Goal: Information Seeking & Learning: Learn about a topic

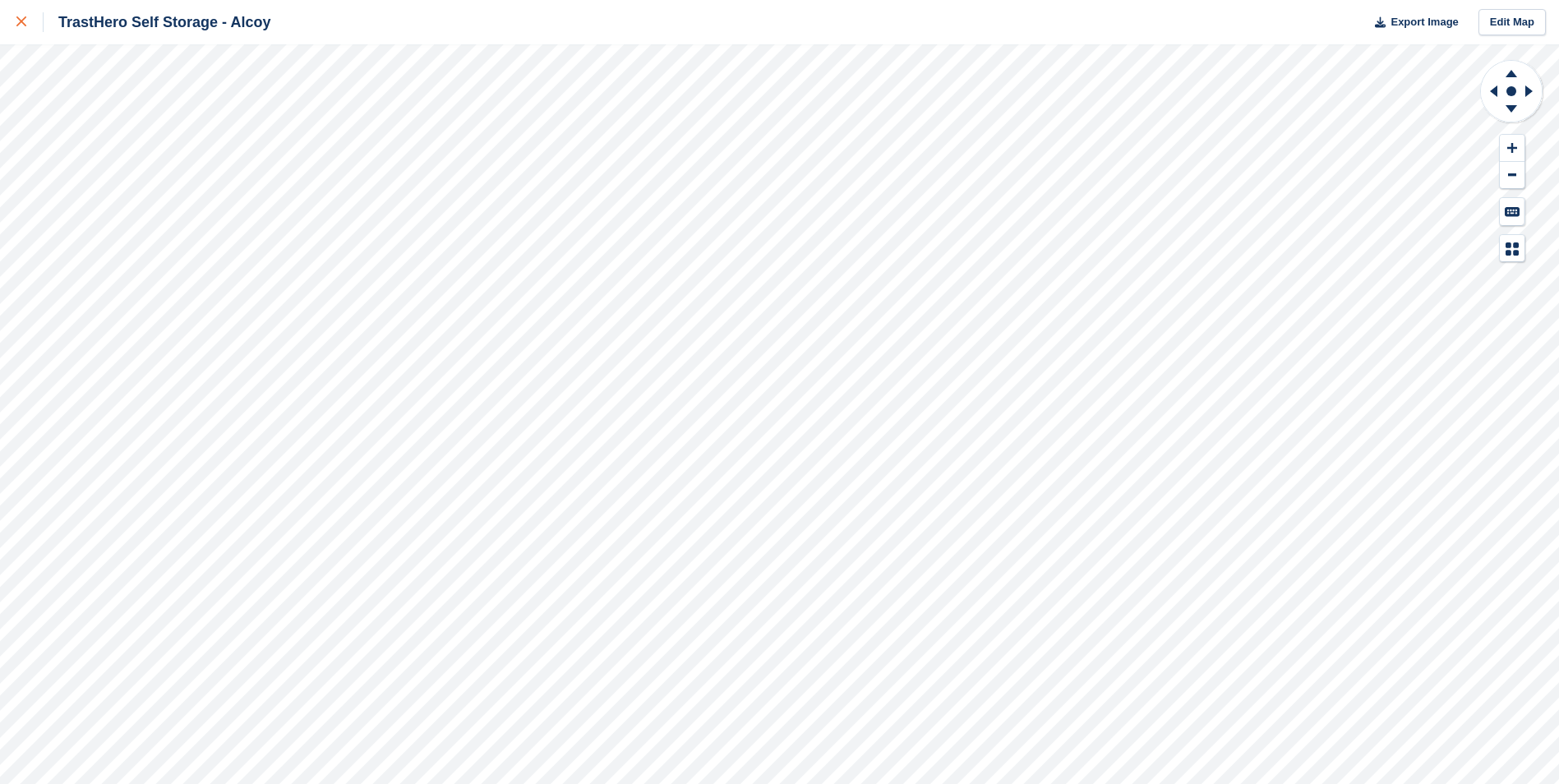
click at [18, 23] on icon at bounding box center [22, 22] width 10 height 10
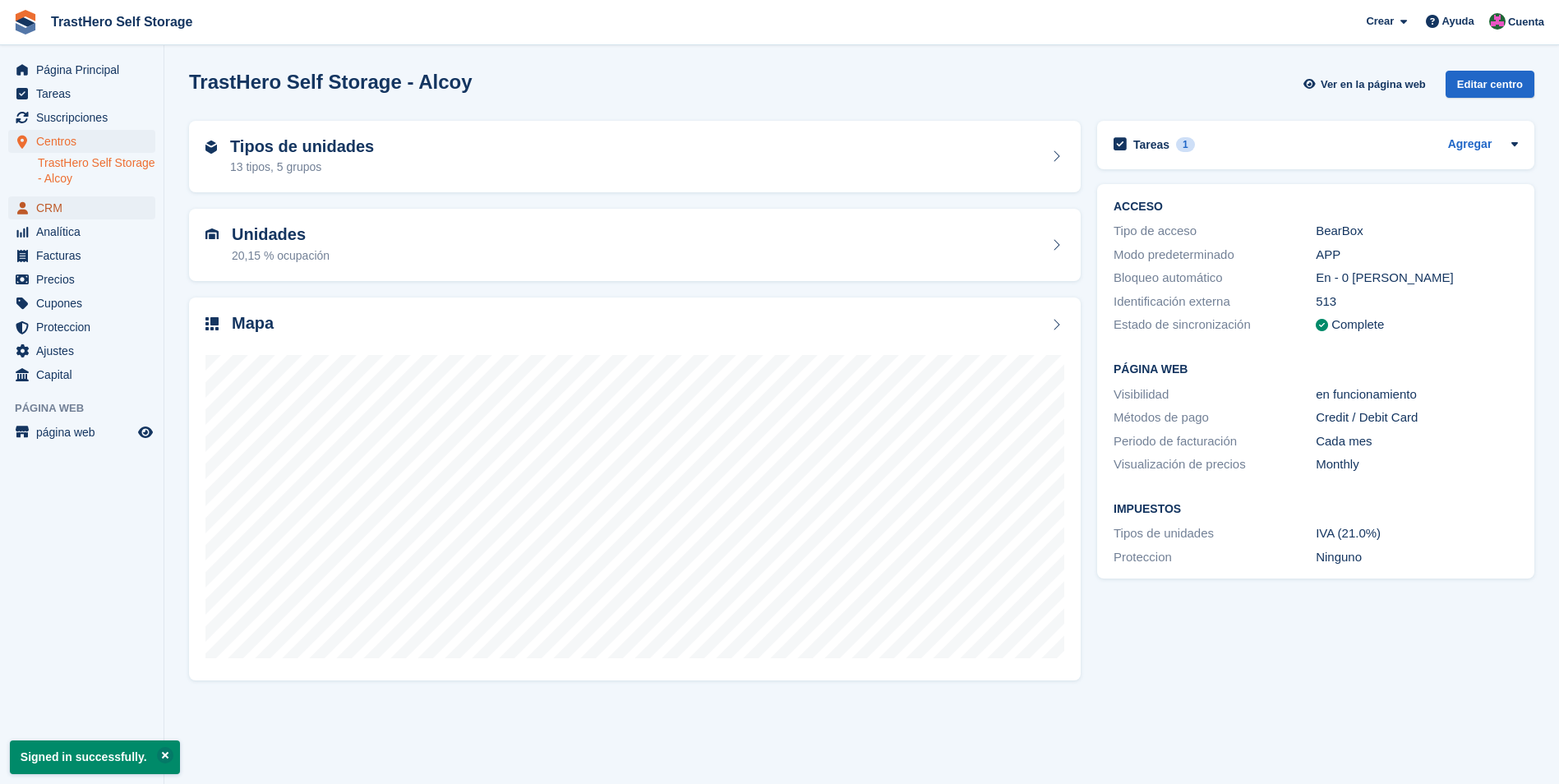
click at [100, 207] on span "CRM" at bounding box center [85, 207] width 99 height 23
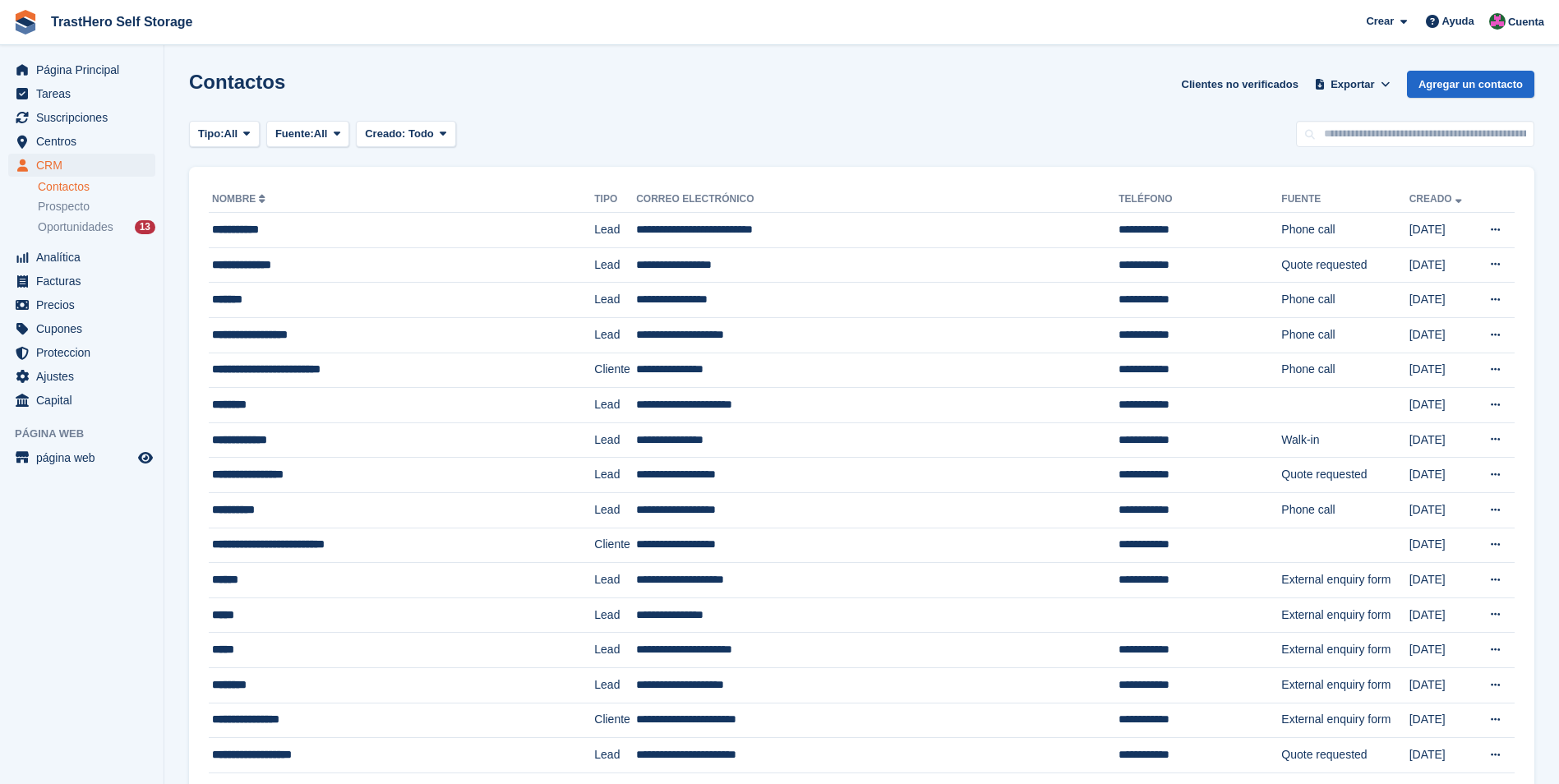
click at [694, 121] on div "Tipo: All Todo Lead Cliente Fuente: All Todo Página web Backoffice Pre-Opening …" at bounding box center [862, 134] width 1345 height 27
click at [57, 219] on span "Oportunidades" at bounding box center [75, 227] width 75 height 16
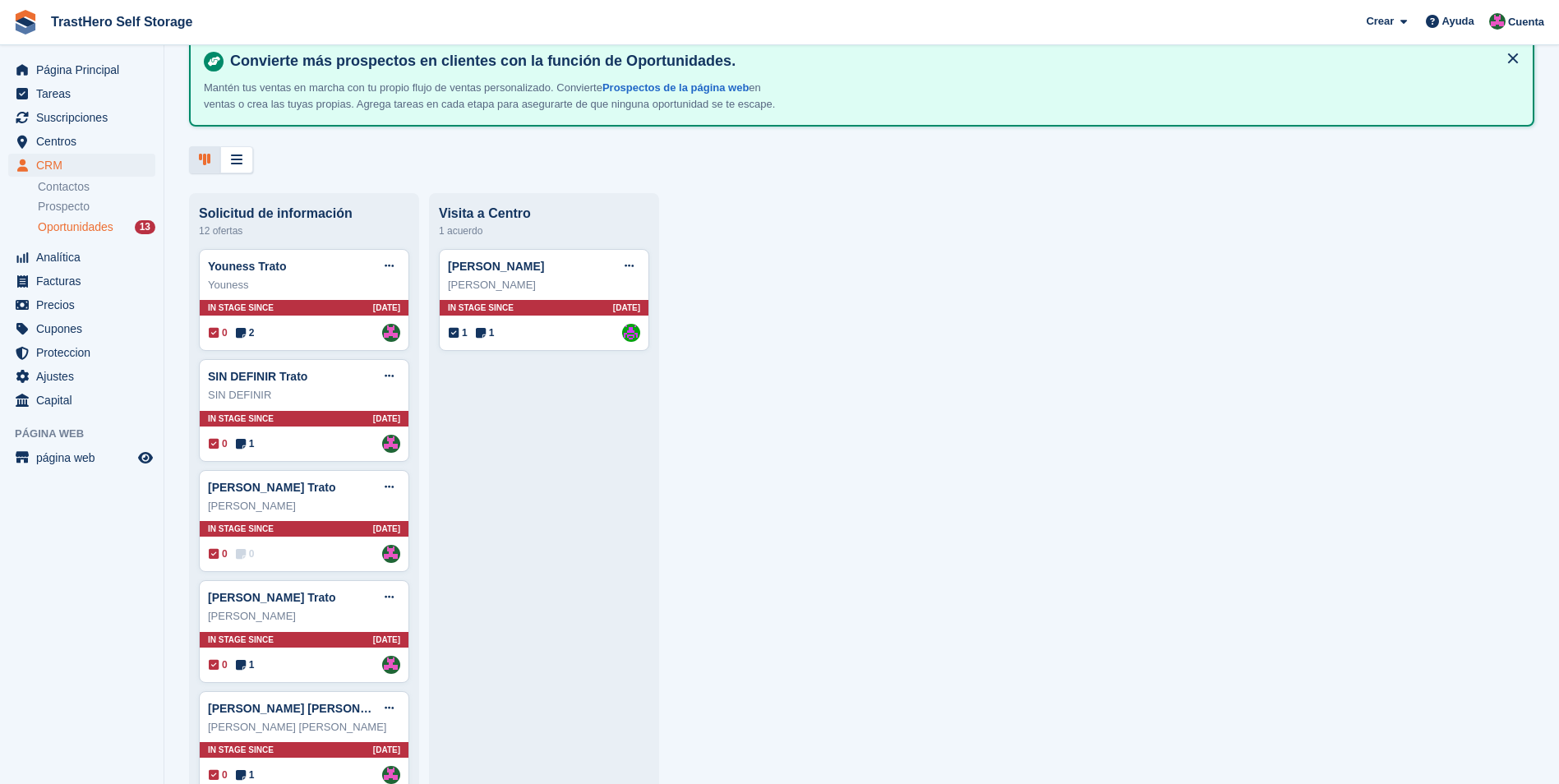
scroll to position [82, 0]
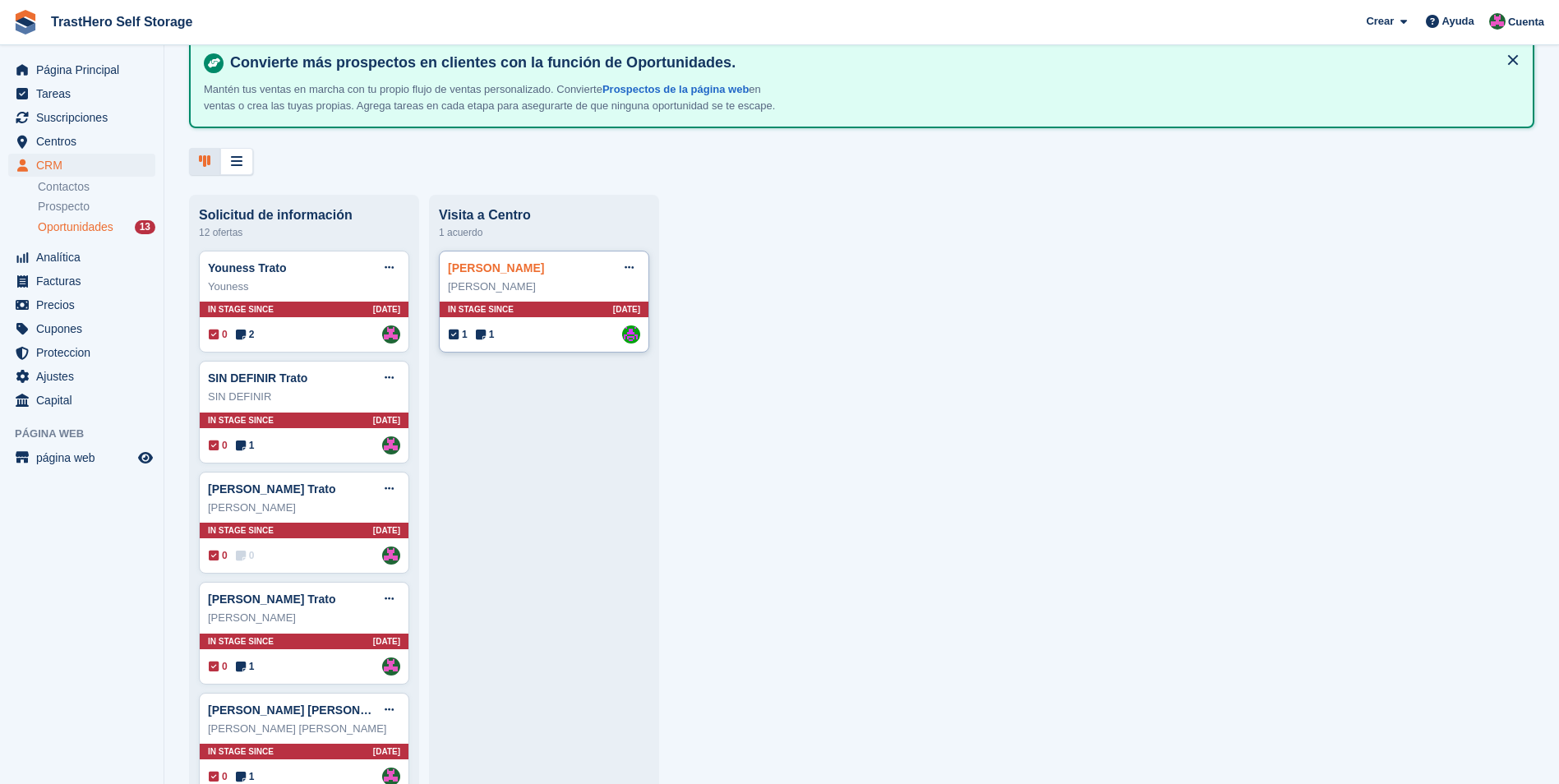
click at [544, 275] on link "Maria Isabel López Bordera Trato" at bounding box center [496, 268] width 96 height 13
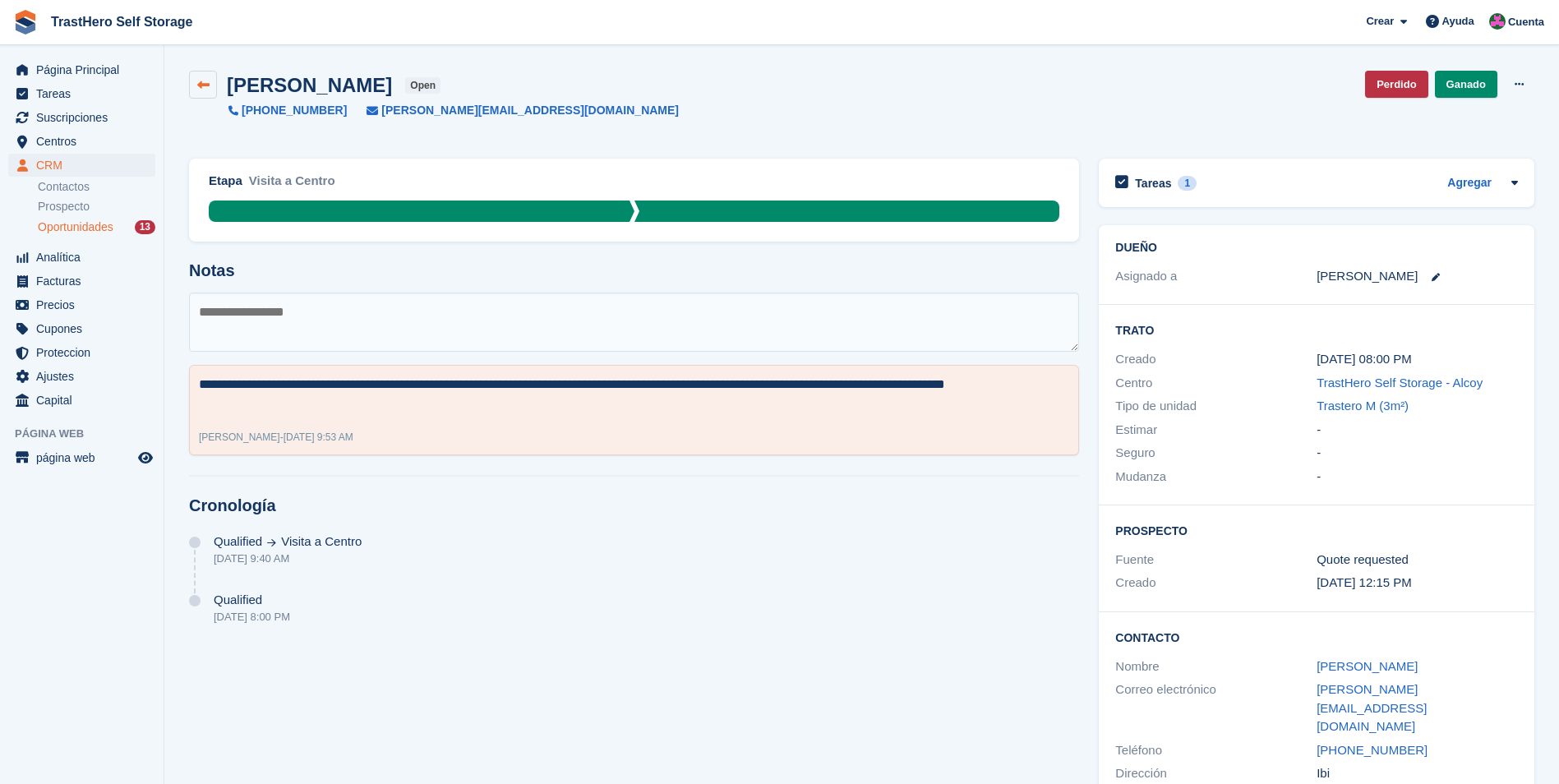
click at [203, 77] on link at bounding box center [203, 84] width 28 height 28
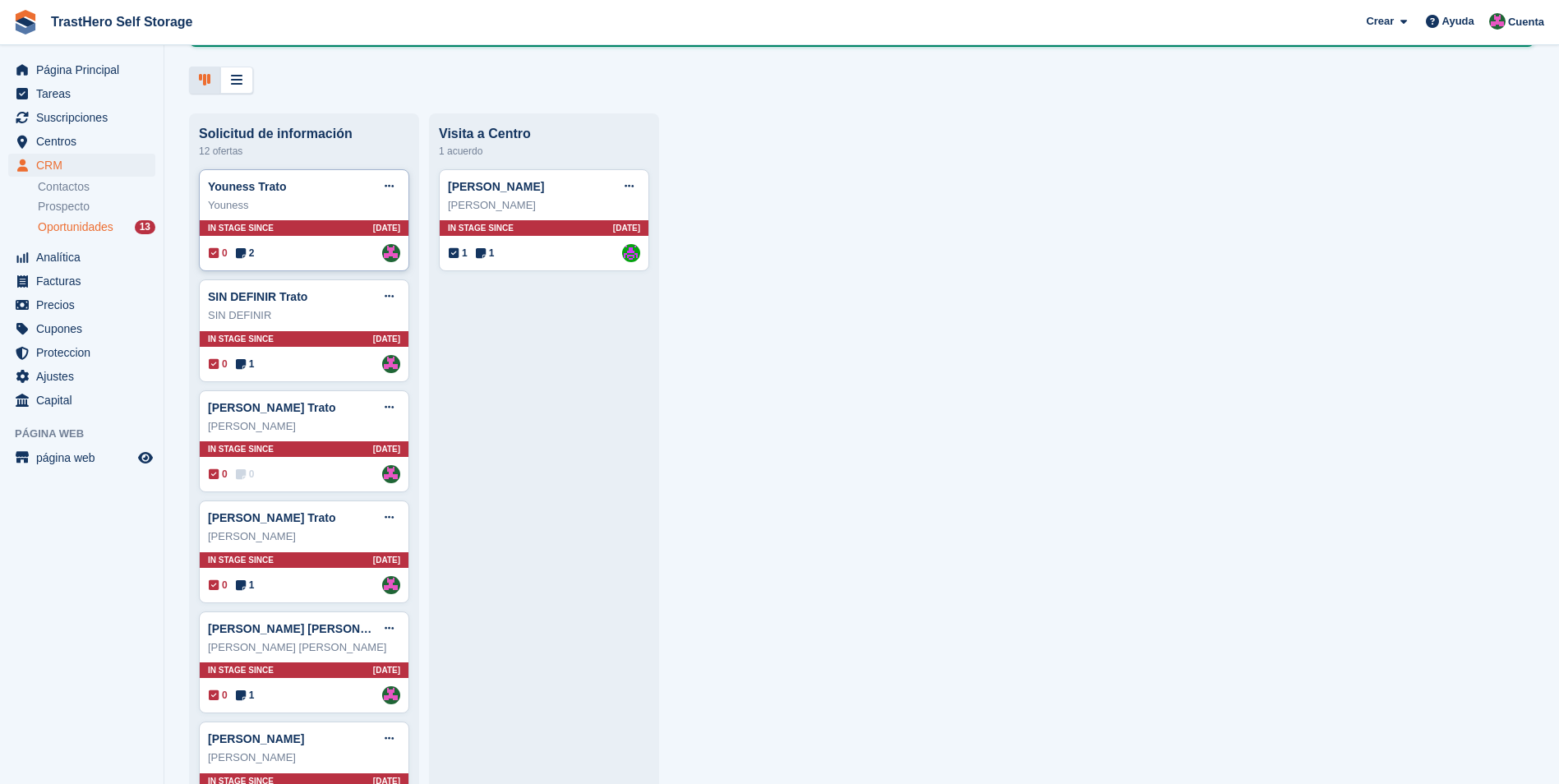
scroll to position [164, 0]
click at [323, 286] on div "SIN DEFINIR Trato Editar trato Marcar como ganado Marcar como perdido Eliminar …" at bounding box center [303, 330] width 210 height 103
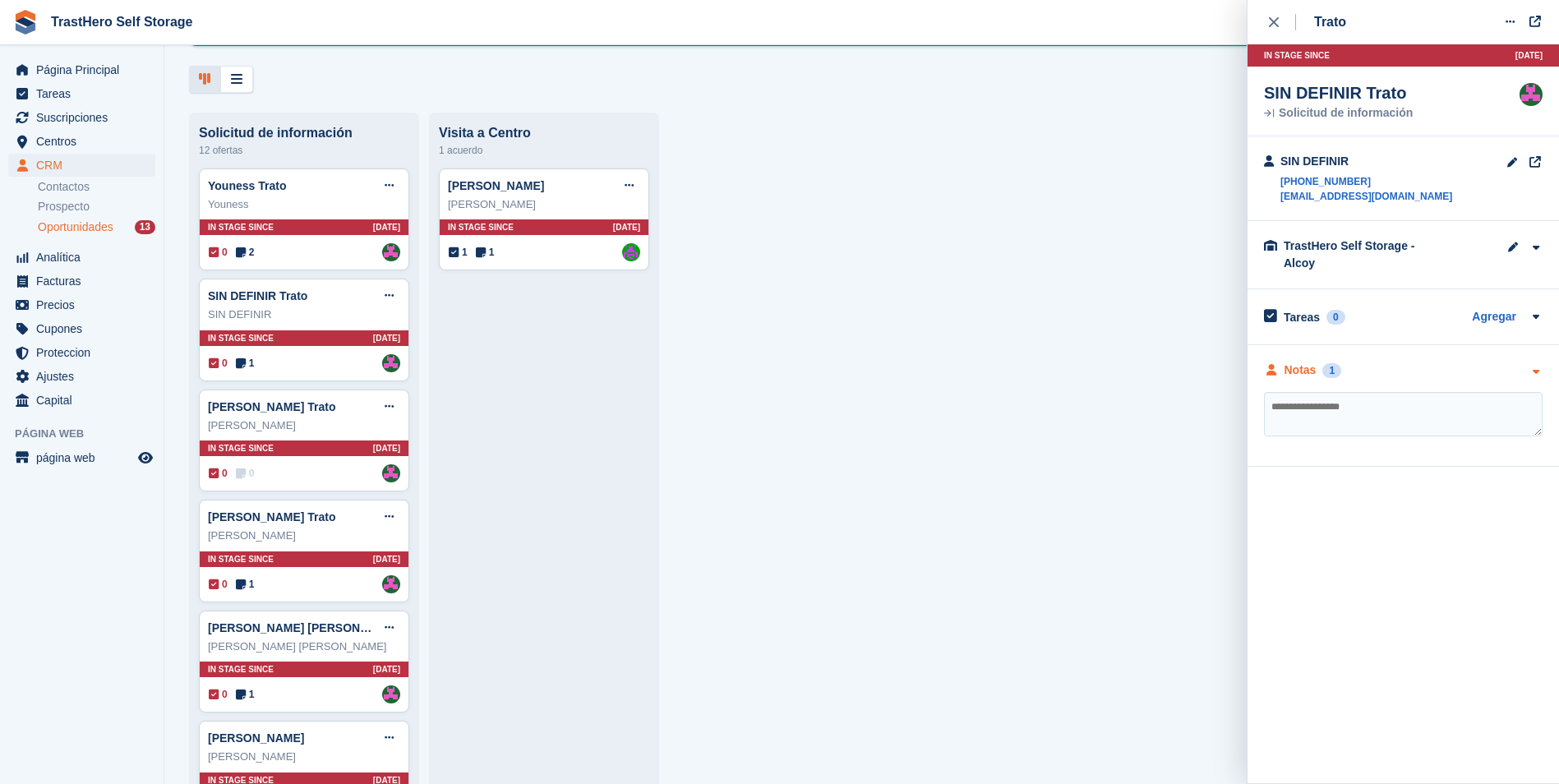
click at [1325, 364] on div "1" at bounding box center [1331, 371] width 19 height 15
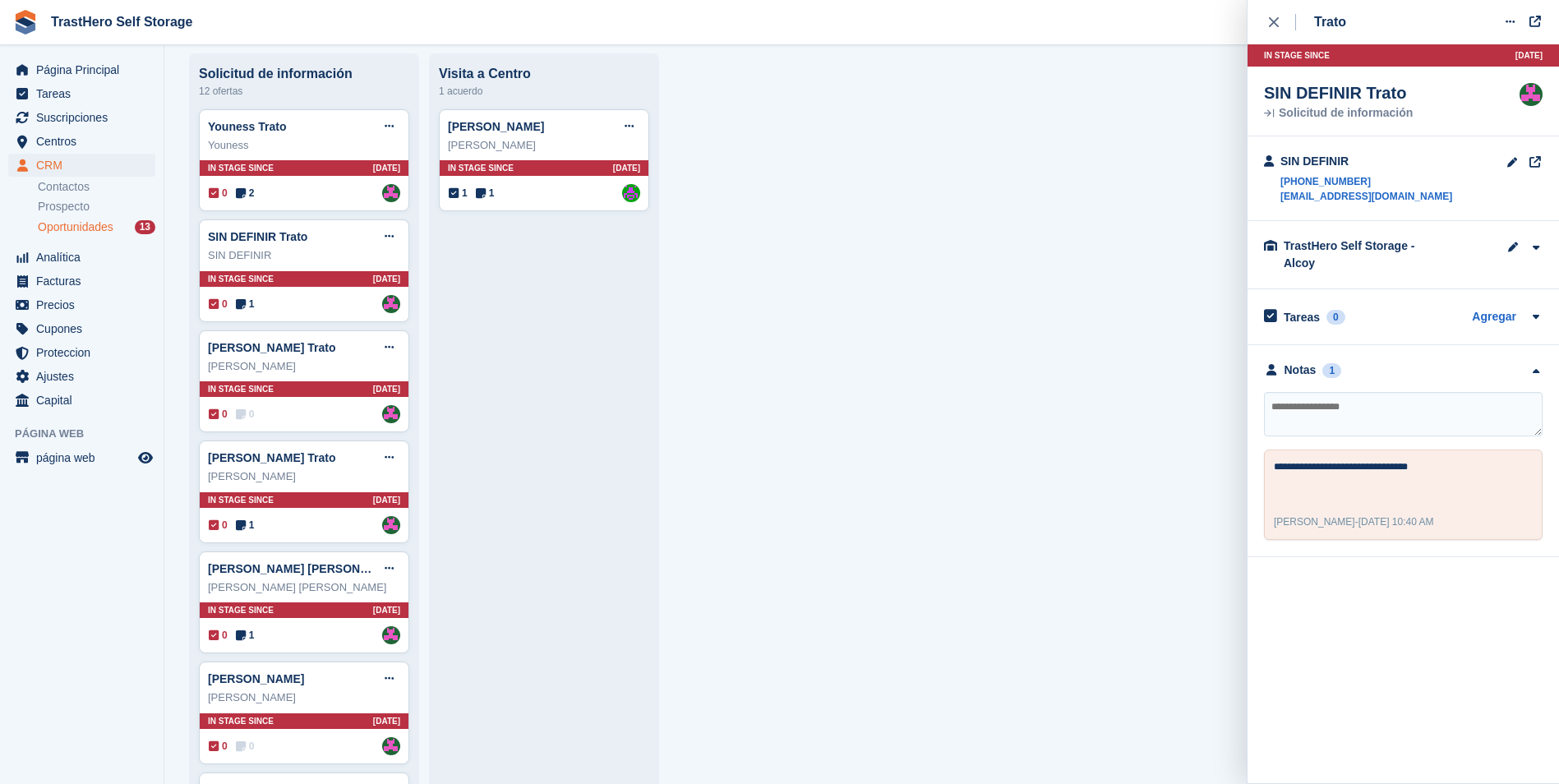
scroll to position [246, 0]
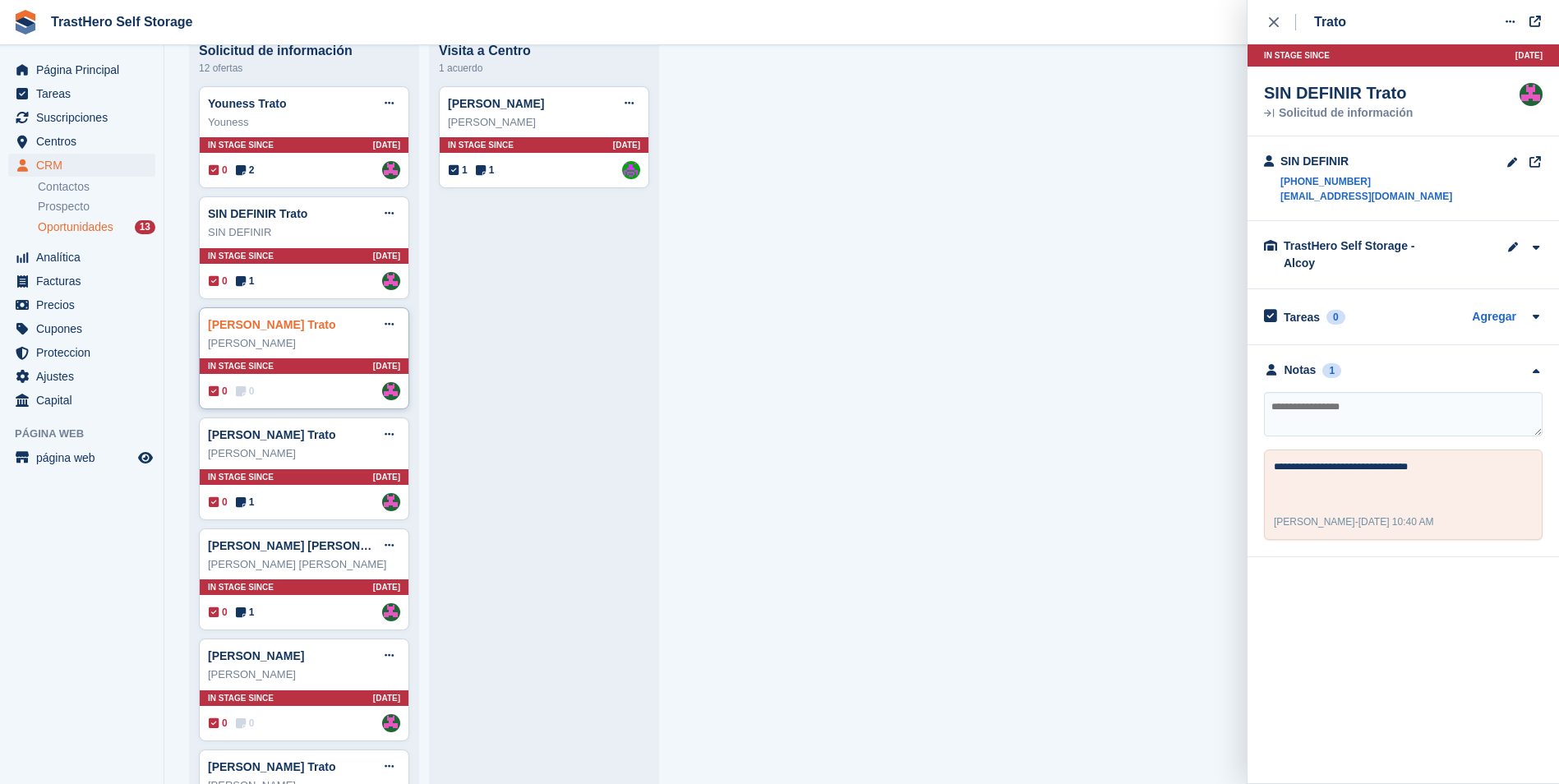
click at [302, 331] on link "Santi Palacios Trato" at bounding box center [271, 325] width 128 height 13
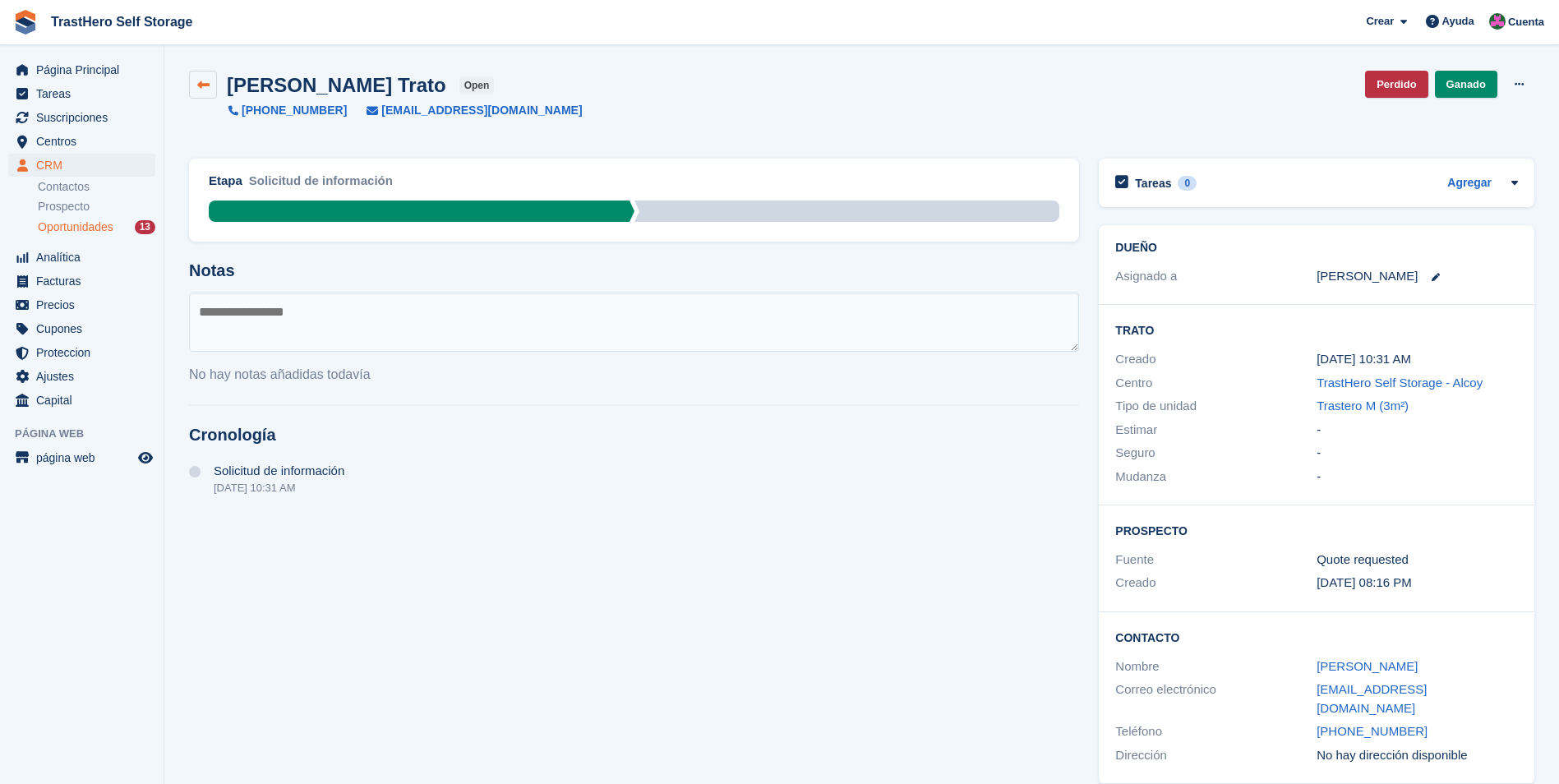
click at [205, 85] on icon at bounding box center [203, 85] width 13 height 13
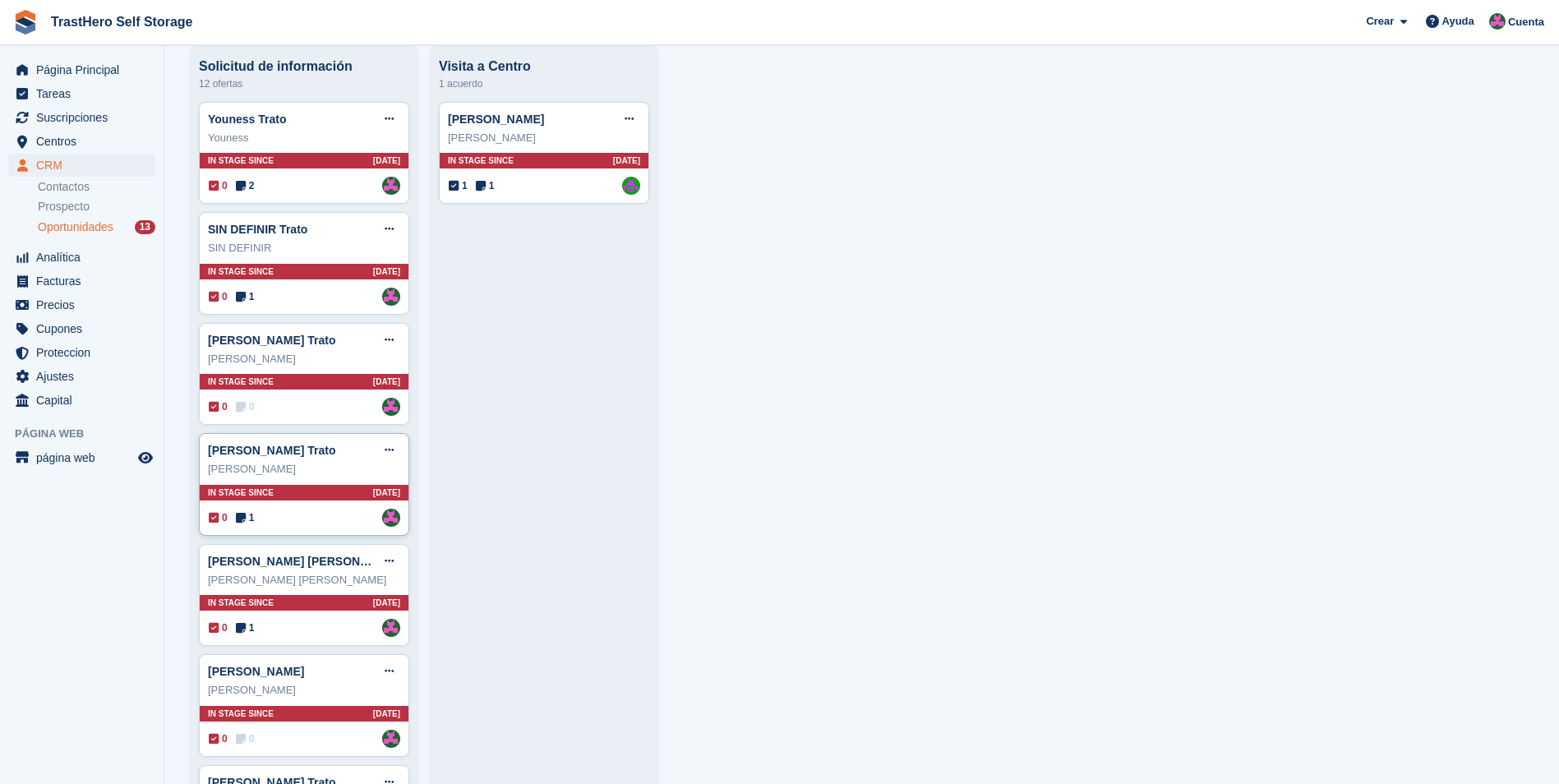
scroll to position [328, 0]
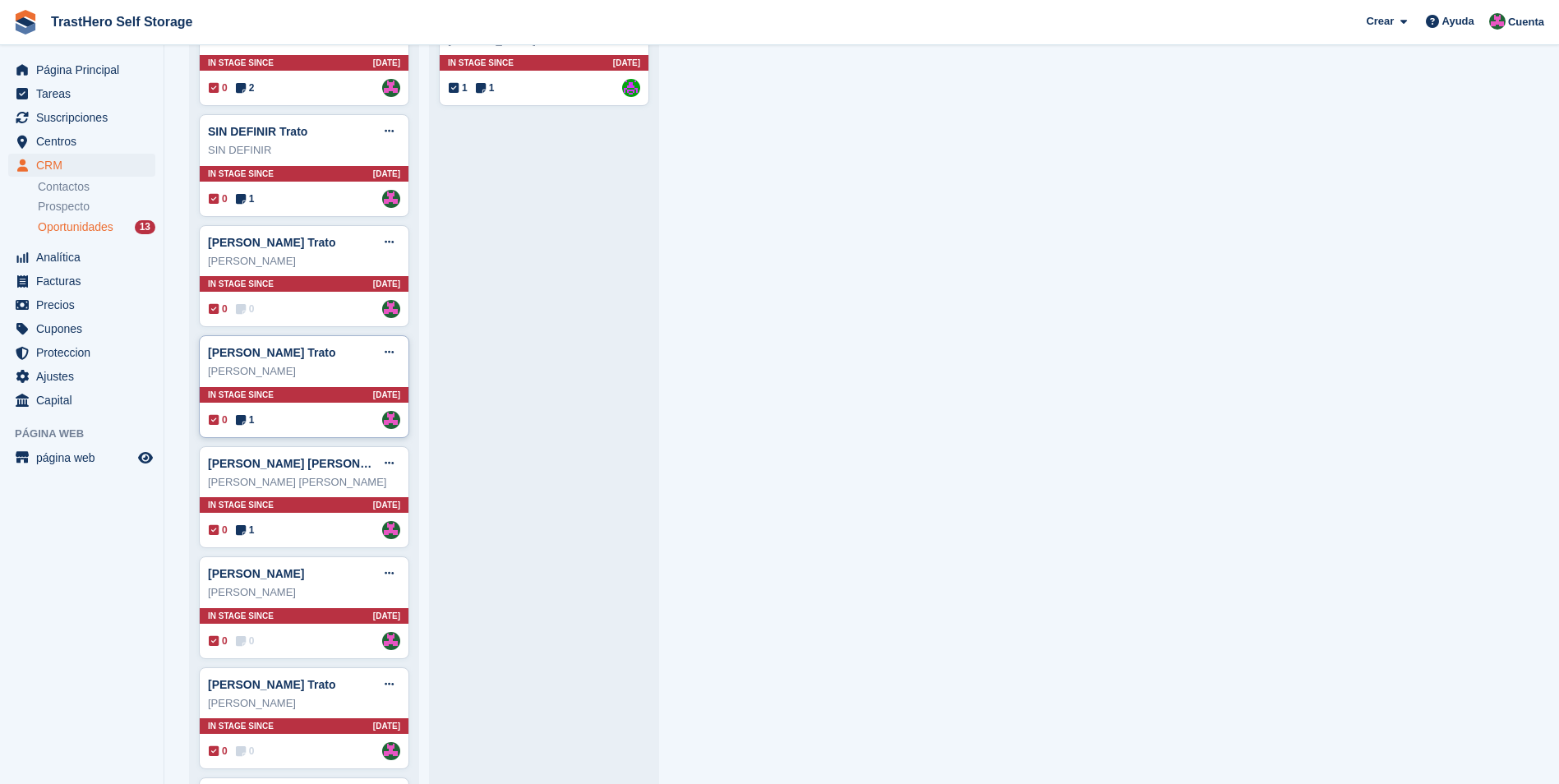
click at [262, 415] on div "0 1 Asignado a Marua Grioui" at bounding box center [304, 420] width 192 height 18
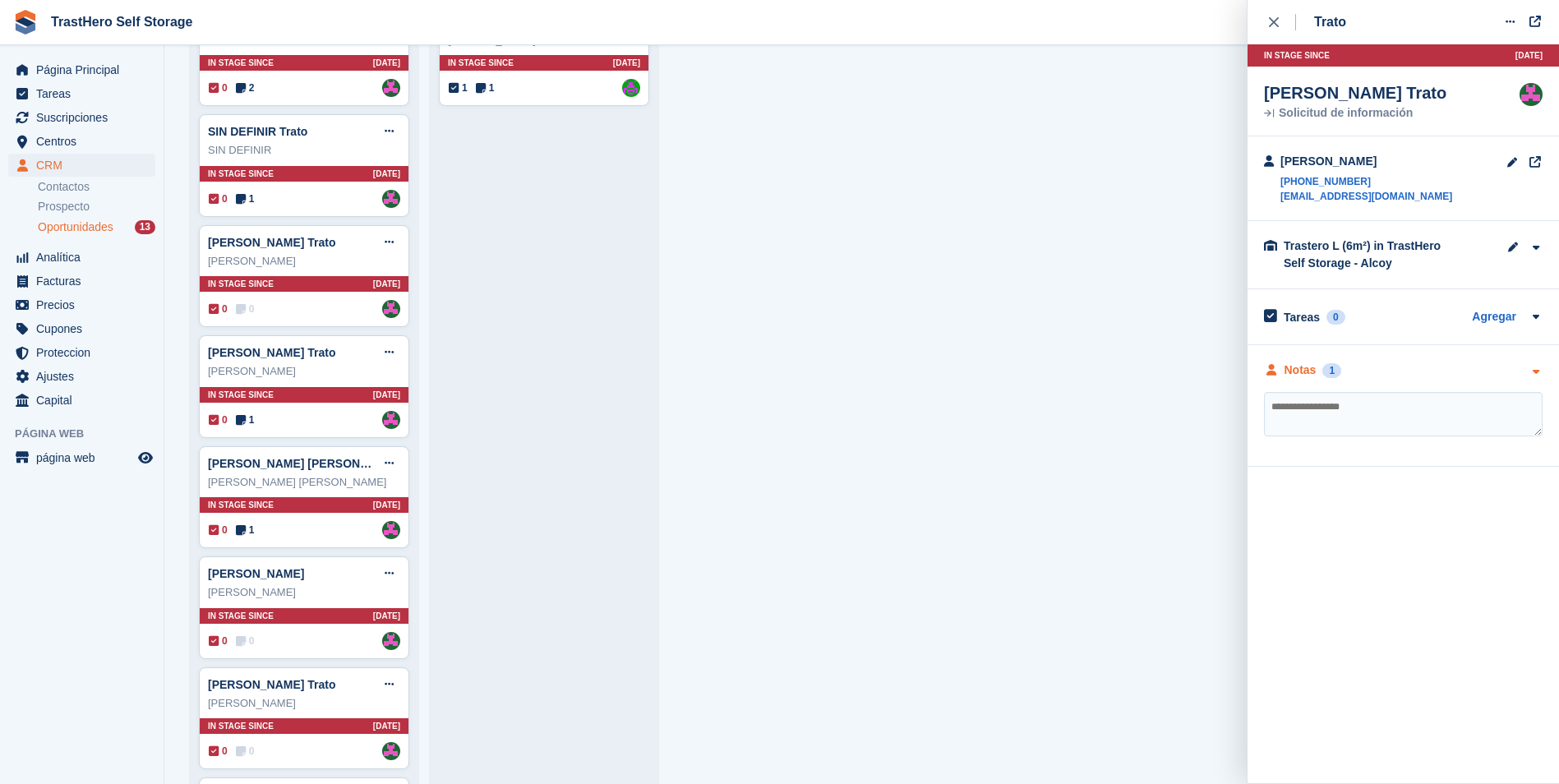
click at [1308, 372] on div "Notas" at bounding box center [1300, 370] width 32 height 18
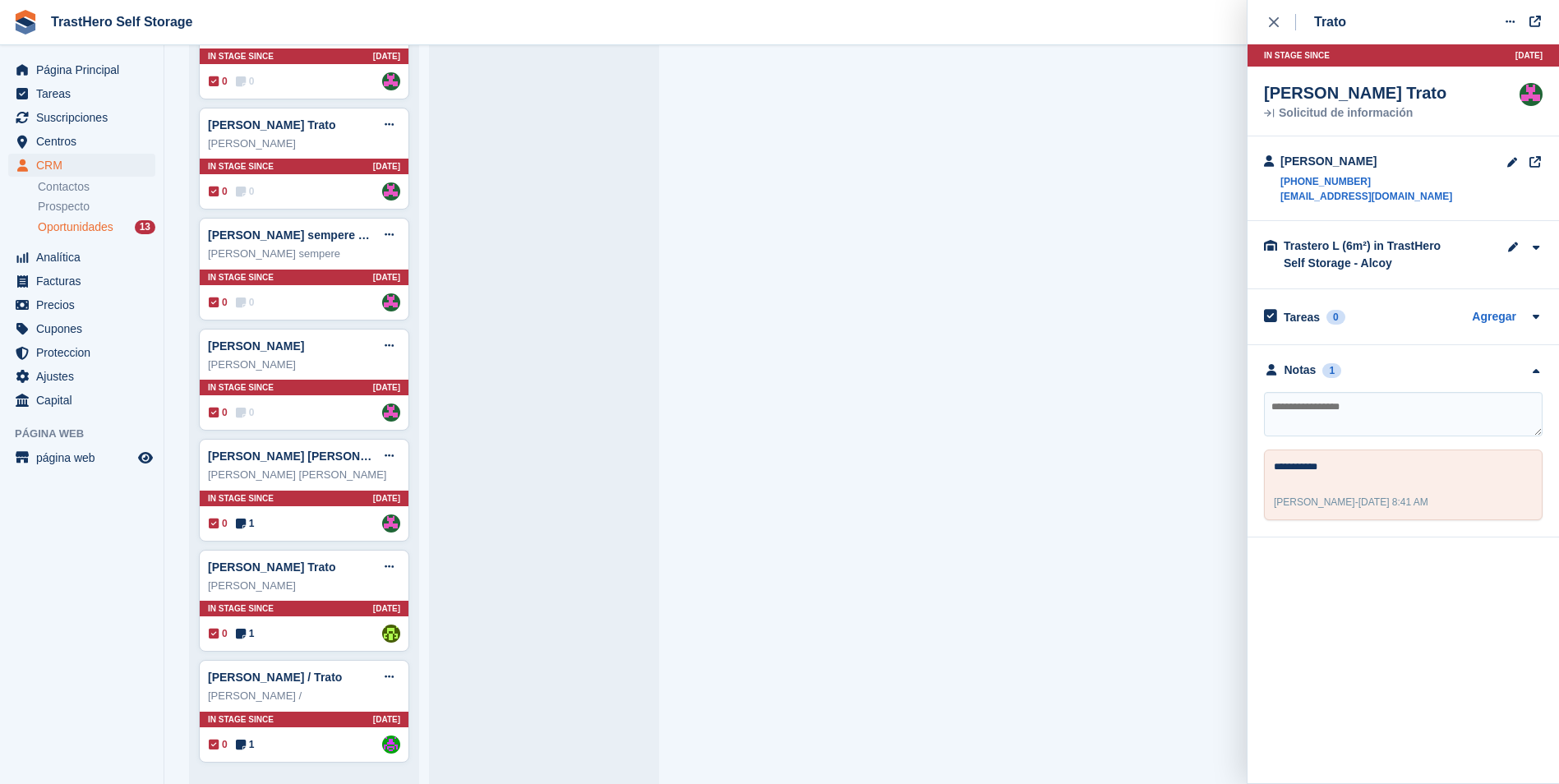
scroll to position [500, 0]
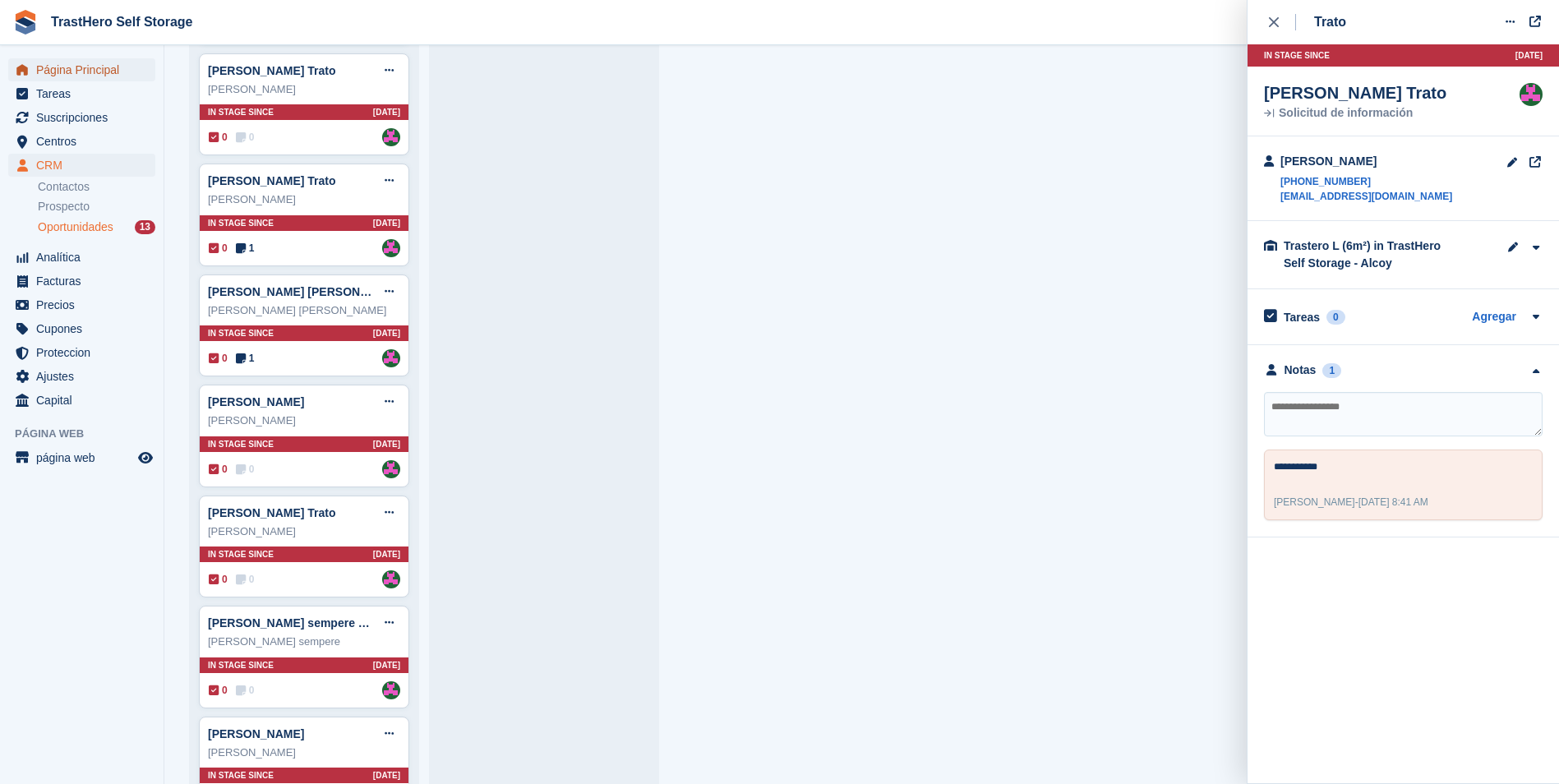
click at [87, 74] on span "Página Principal" at bounding box center [85, 70] width 99 height 23
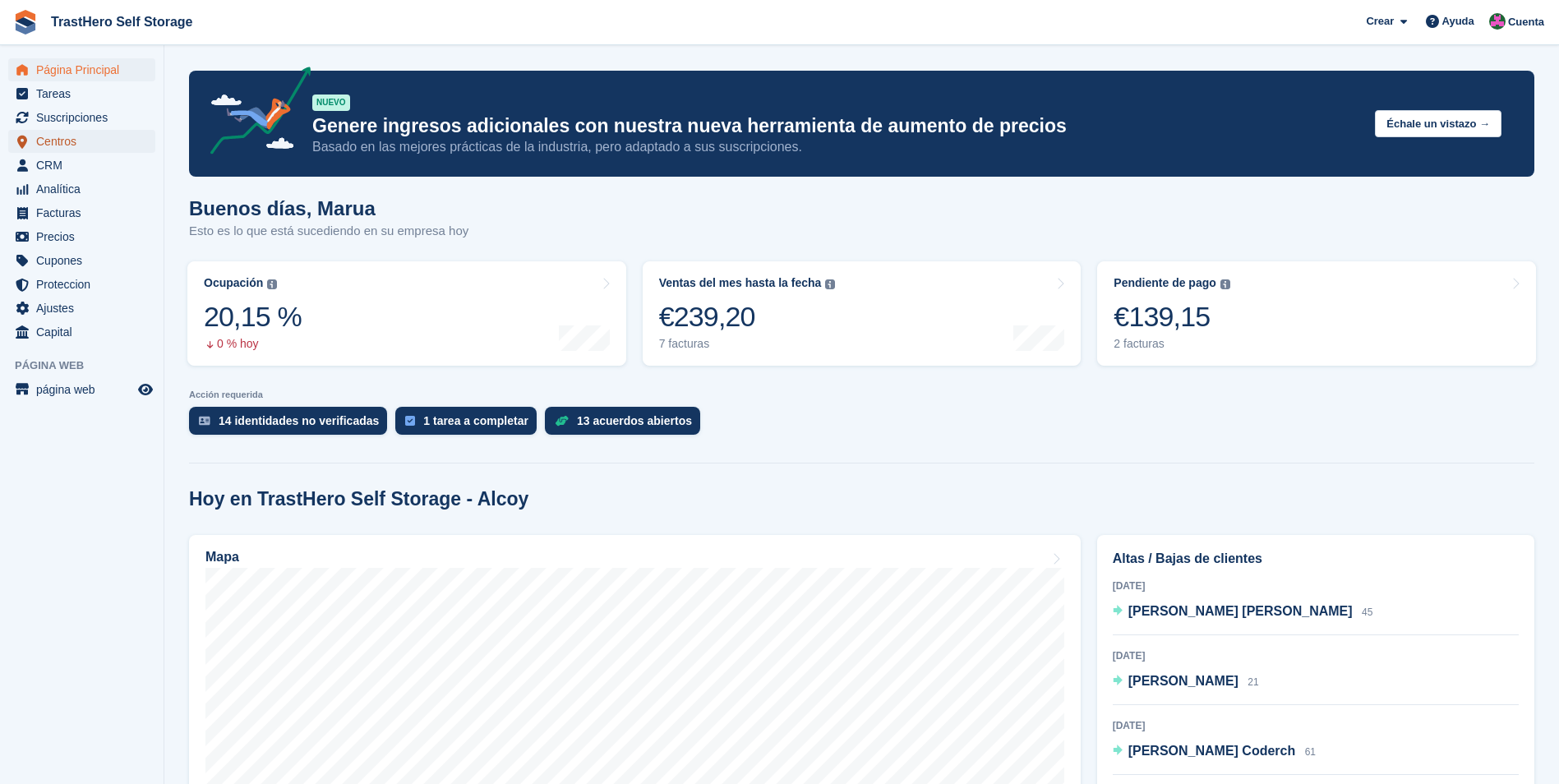
click at [70, 143] on span "Centros" at bounding box center [85, 141] width 99 height 23
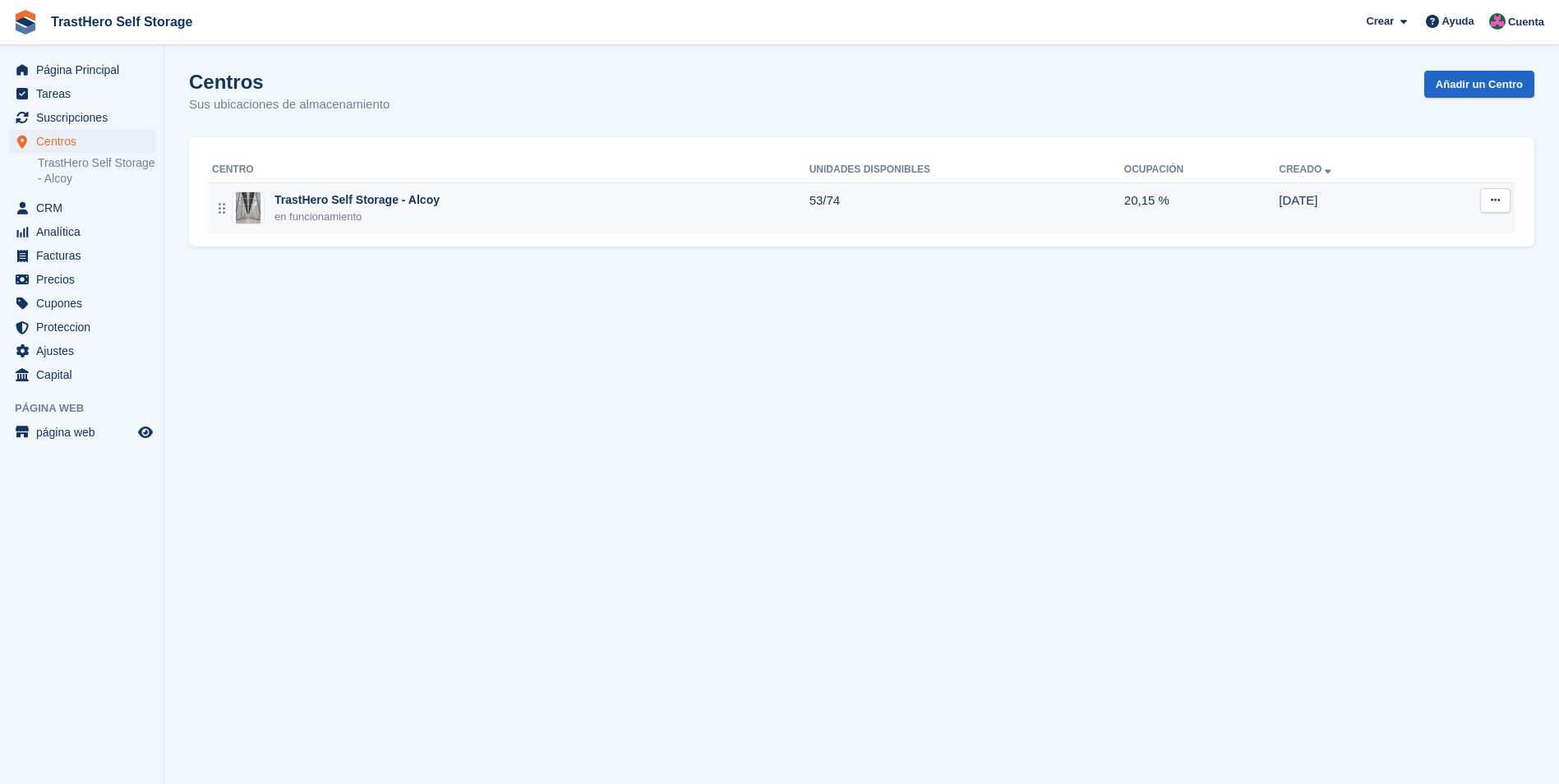
click at [592, 215] on div "TrastHero Self Storage - Alcoy en funcionamiento" at bounding box center [510, 209] width 597 height 34
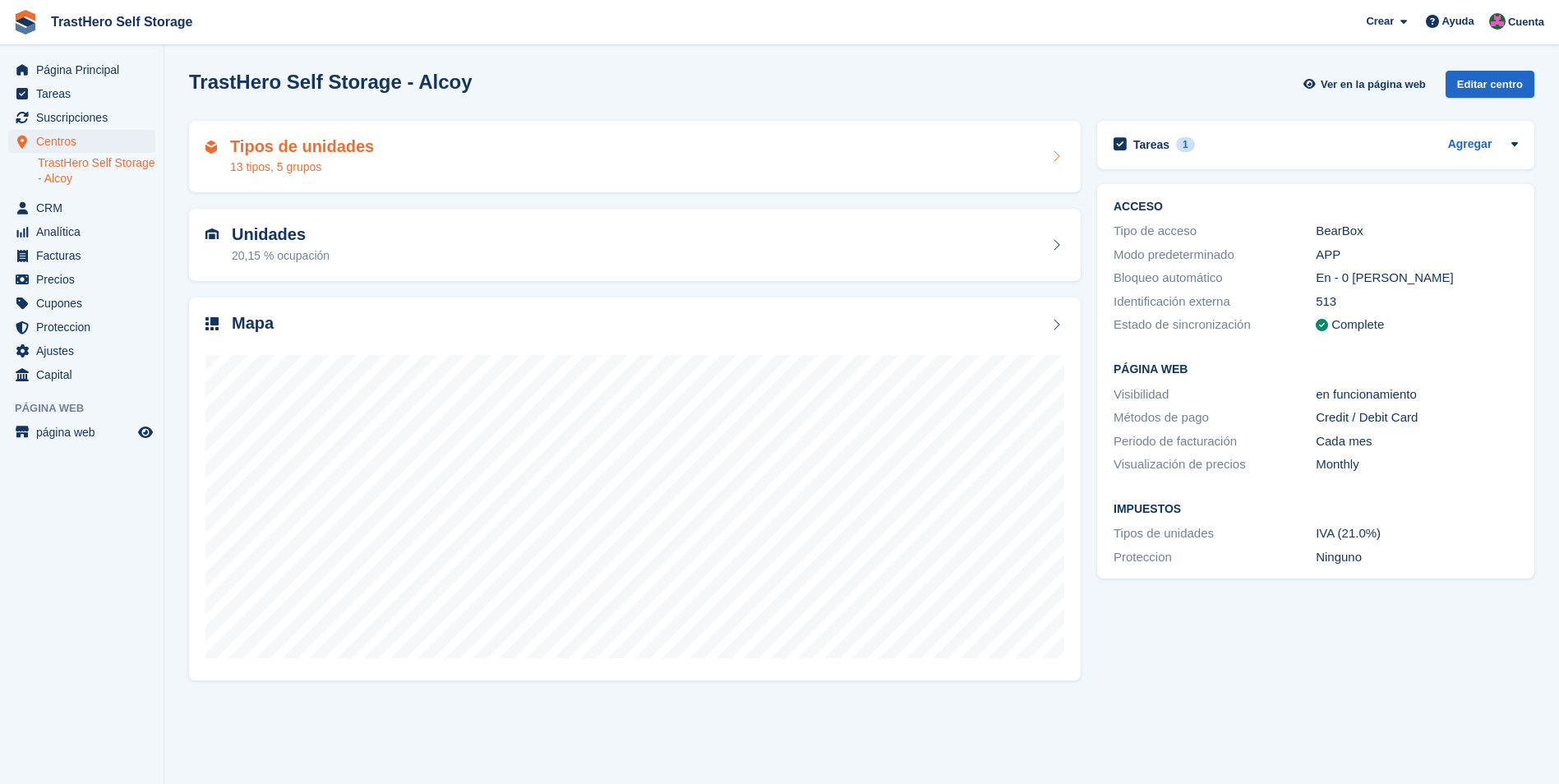
click at [480, 160] on div "Tipos de unidades 13 tipos, 5 grupos" at bounding box center [634, 157] width 859 height 39
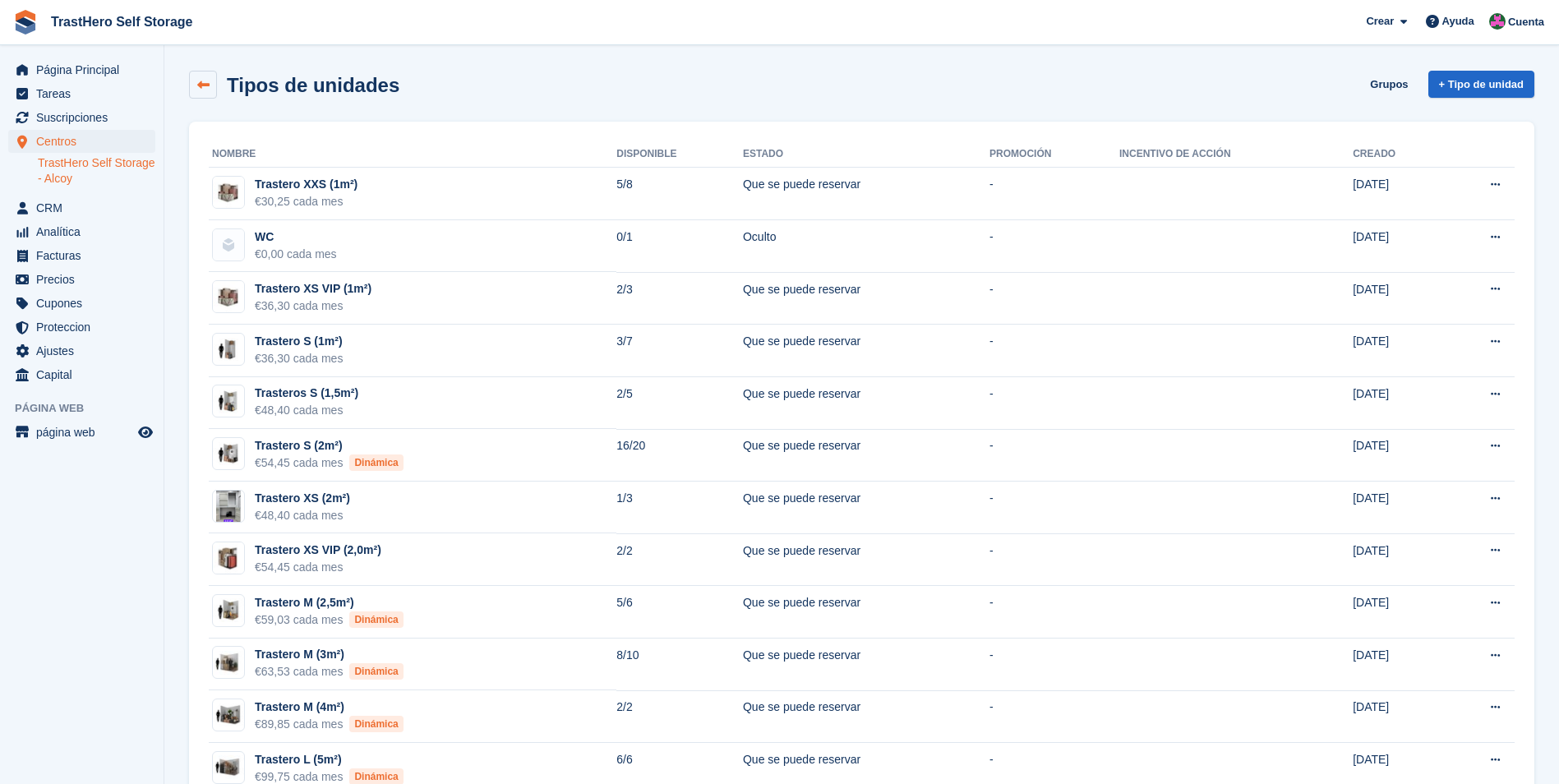
click at [193, 90] on link at bounding box center [203, 84] width 28 height 28
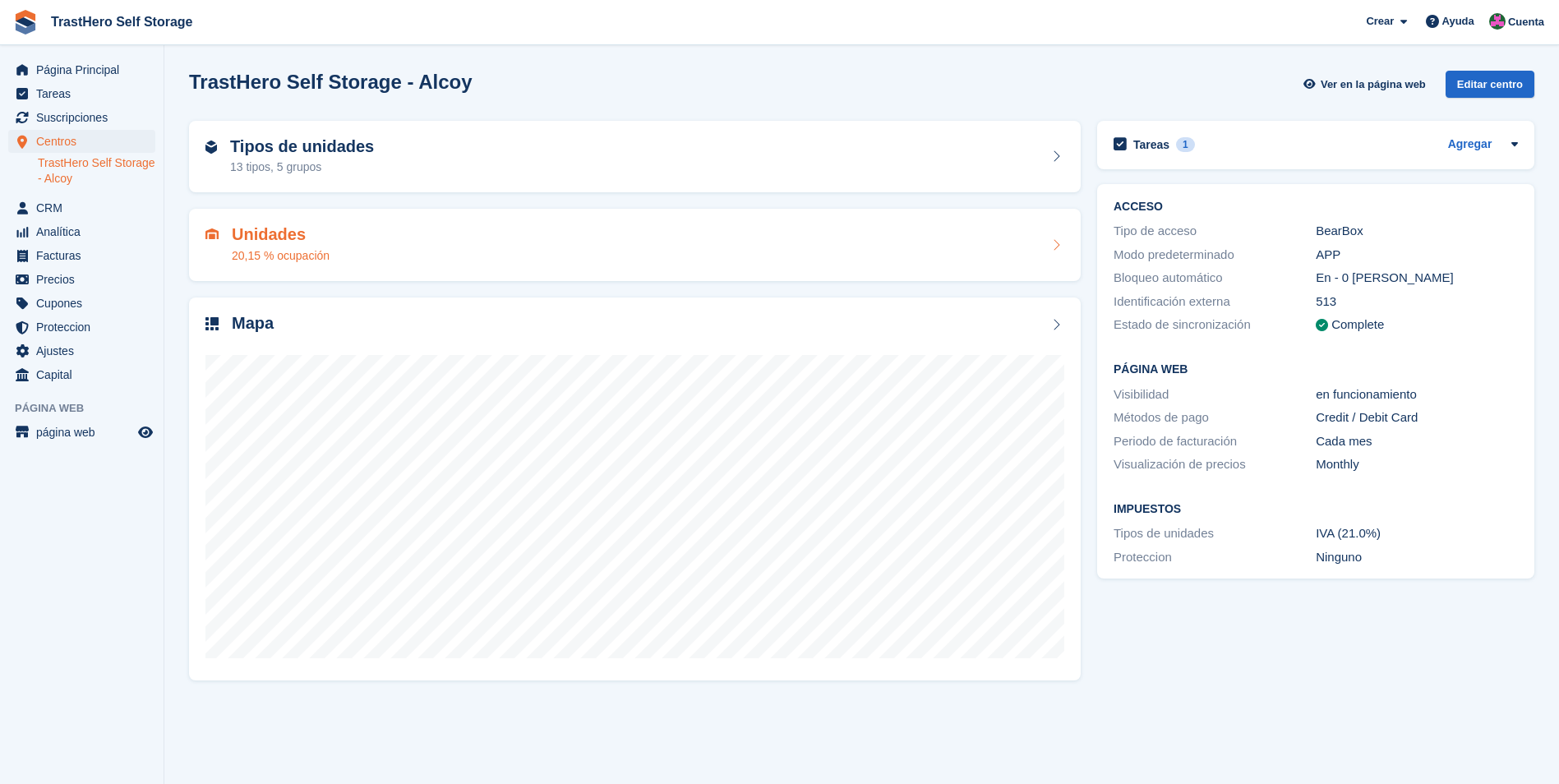
click at [376, 235] on div "Unidades 20,15 % ocupación" at bounding box center [634, 245] width 859 height 39
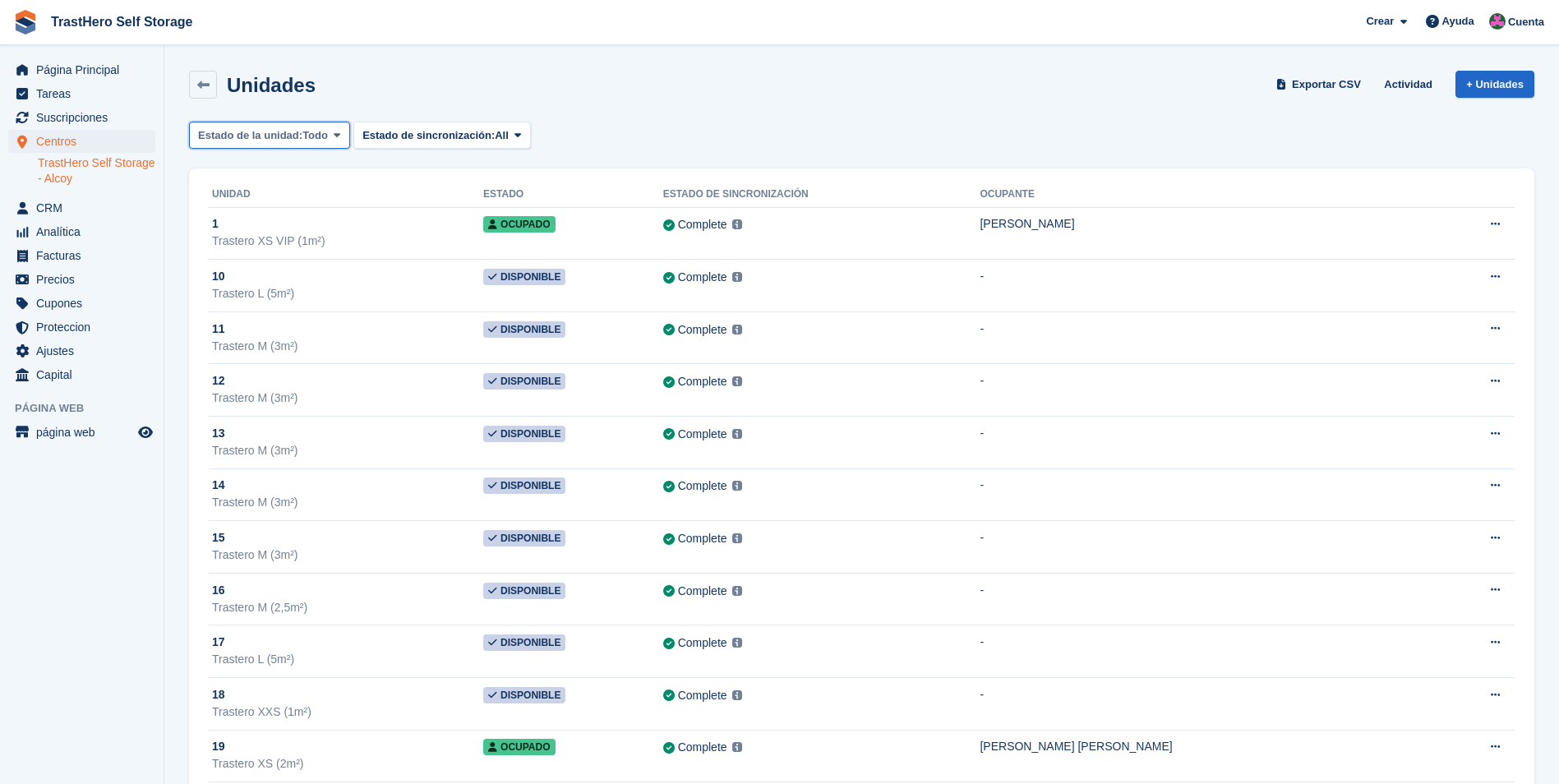
click at [283, 130] on span "Estado de la unidad:" at bounding box center [250, 136] width 105 height 17
click at [215, 75] on link at bounding box center [203, 84] width 28 height 28
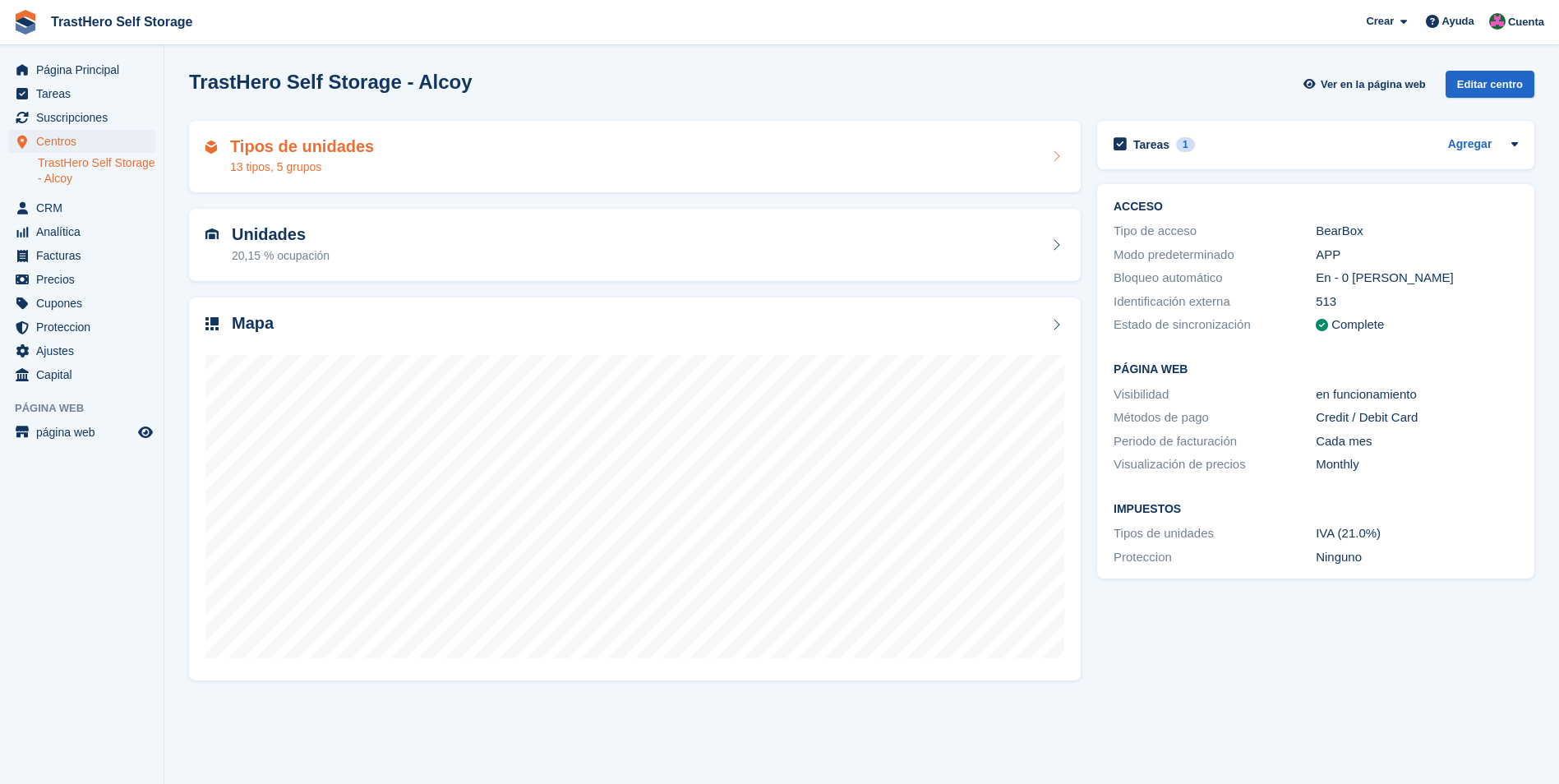
click at [313, 186] on div "Tipos de unidades 13 tipos, 5 grupos" at bounding box center [635, 157] width 891 height 72
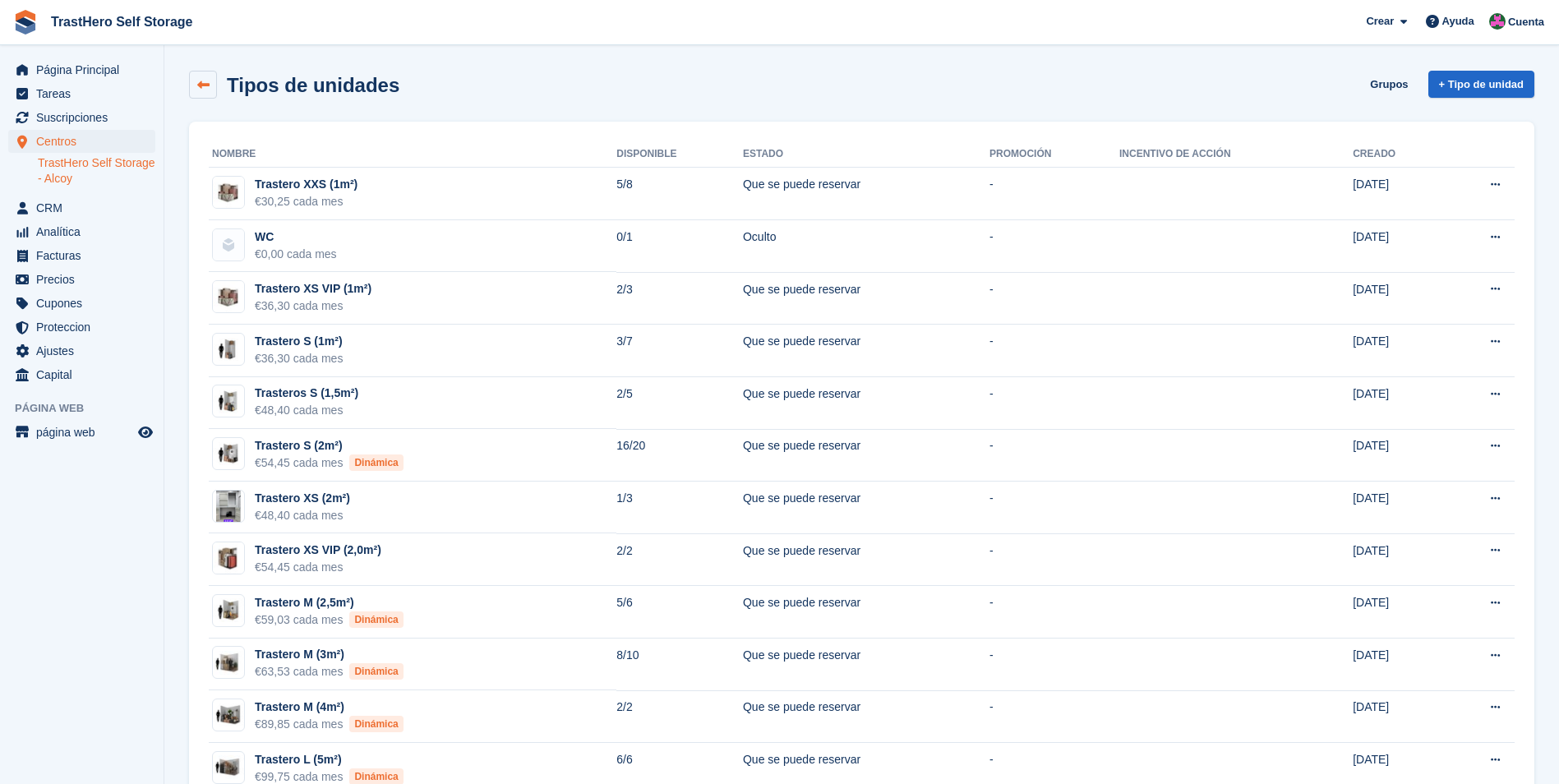
click at [214, 85] on link at bounding box center [203, 84] width 28 height 28
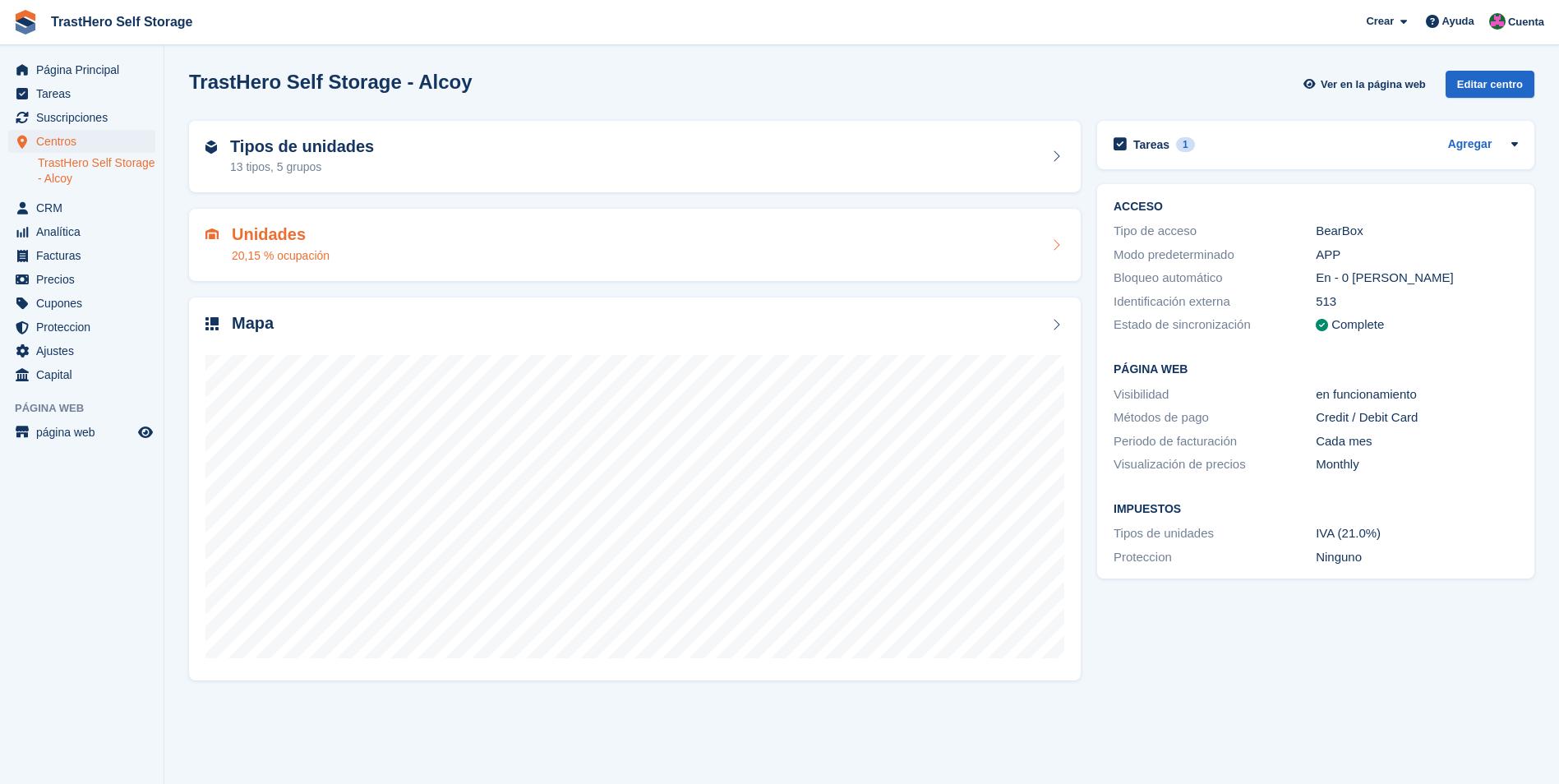
click at [573, 246] on div "Unidades 20,15 % ocupación" at bounding box center [634, 245] width 859 height 39
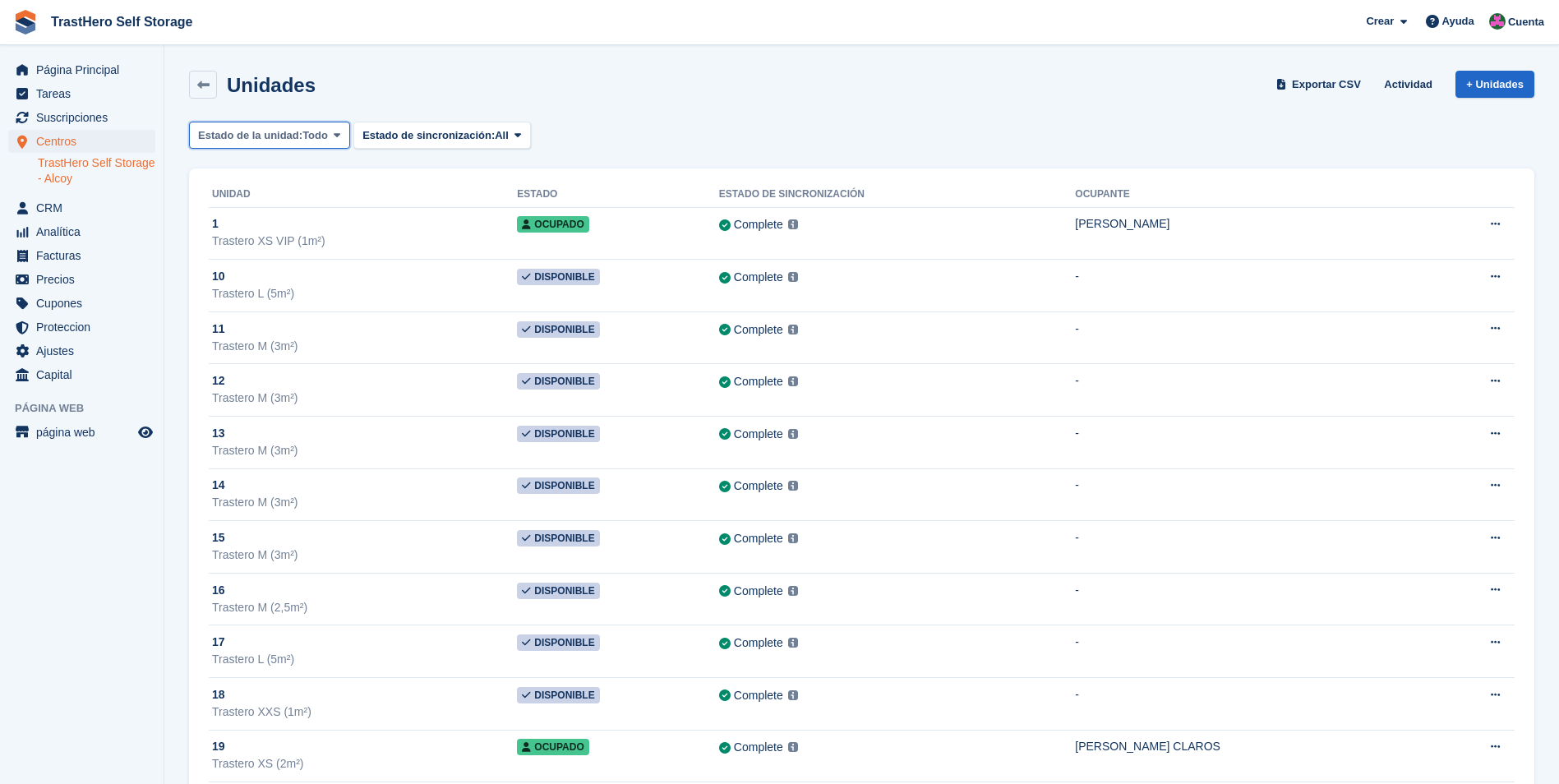
click at [297, 130] on span "Estado de la unidad:" at bounding box center [250, 136] width 105 height 17
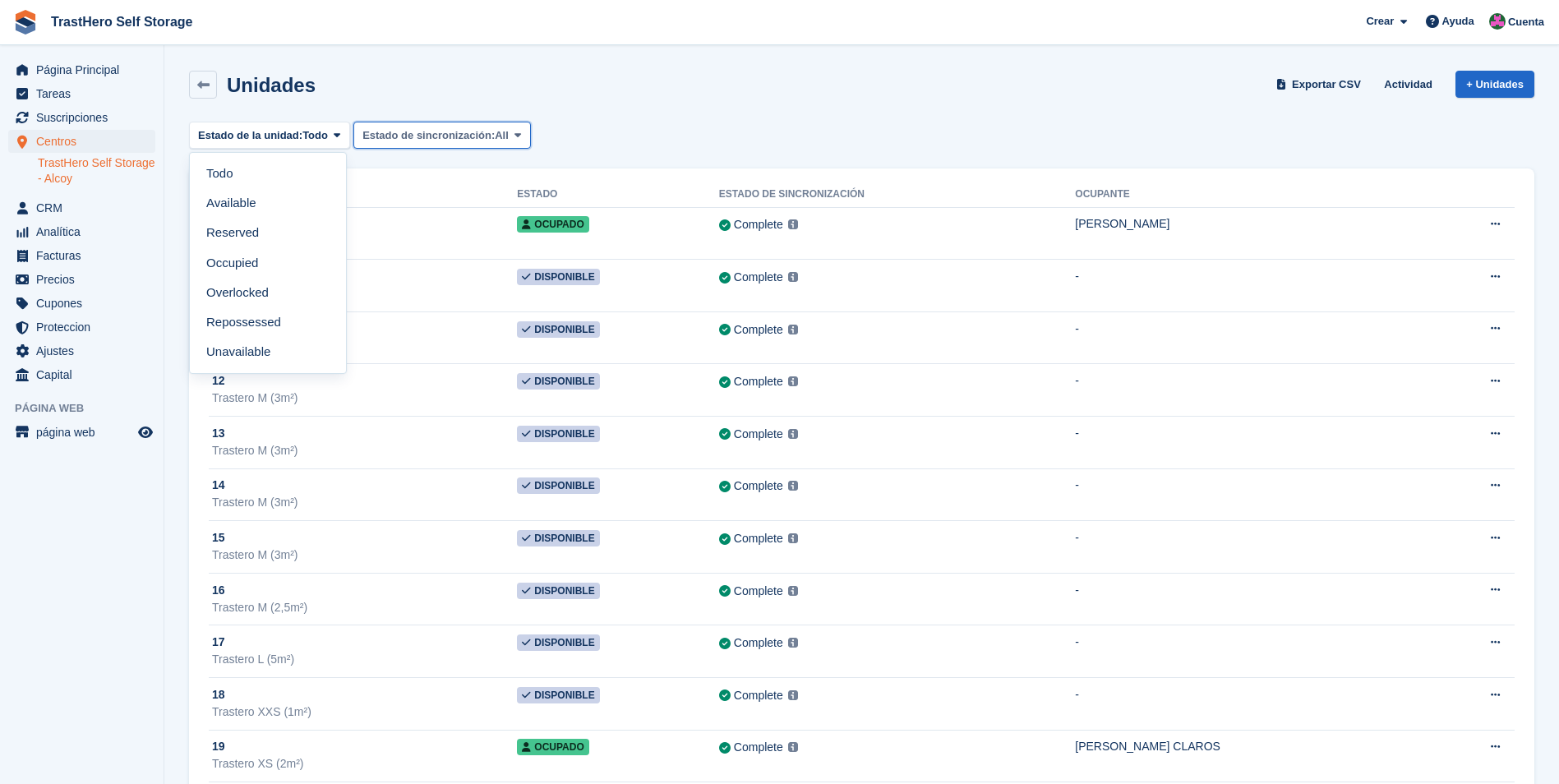
click at [438, 131] on span "Estado de sincronización:" at bounding box center [429, 136] width 132 height 17
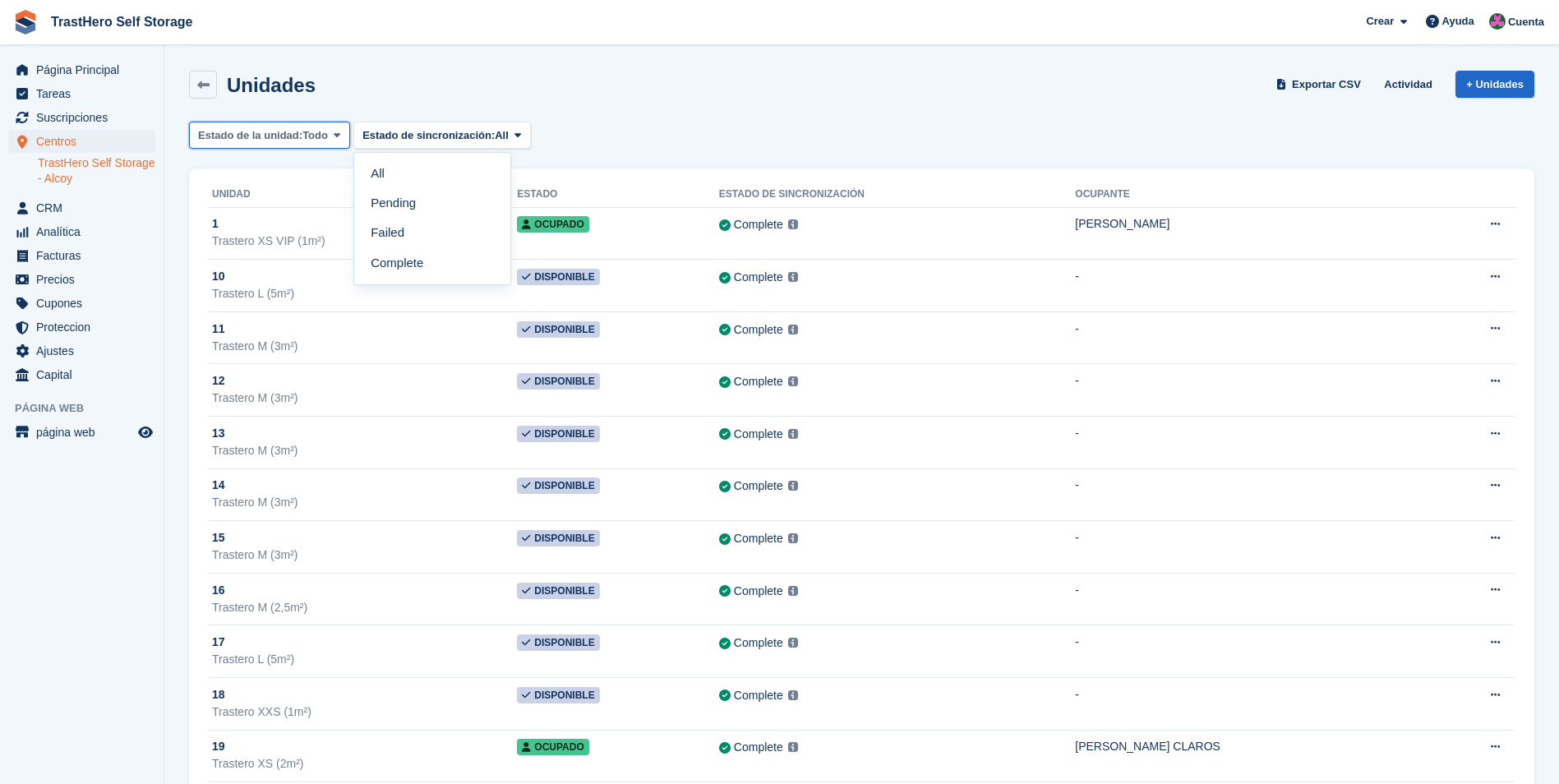
click at [310, 133] on span "Todo" at bounding box center [315, 136] width 25 height 17
click at [105, 56] on div "Página Principal Tareas Suscripciones Suscripciones Suscripciones Contratos Aum…" at bounding box center [81, 219] width 163 height 335
click at [108, 72] on span "Página Principal" at bounding box center [85, 70] width 99 height 23
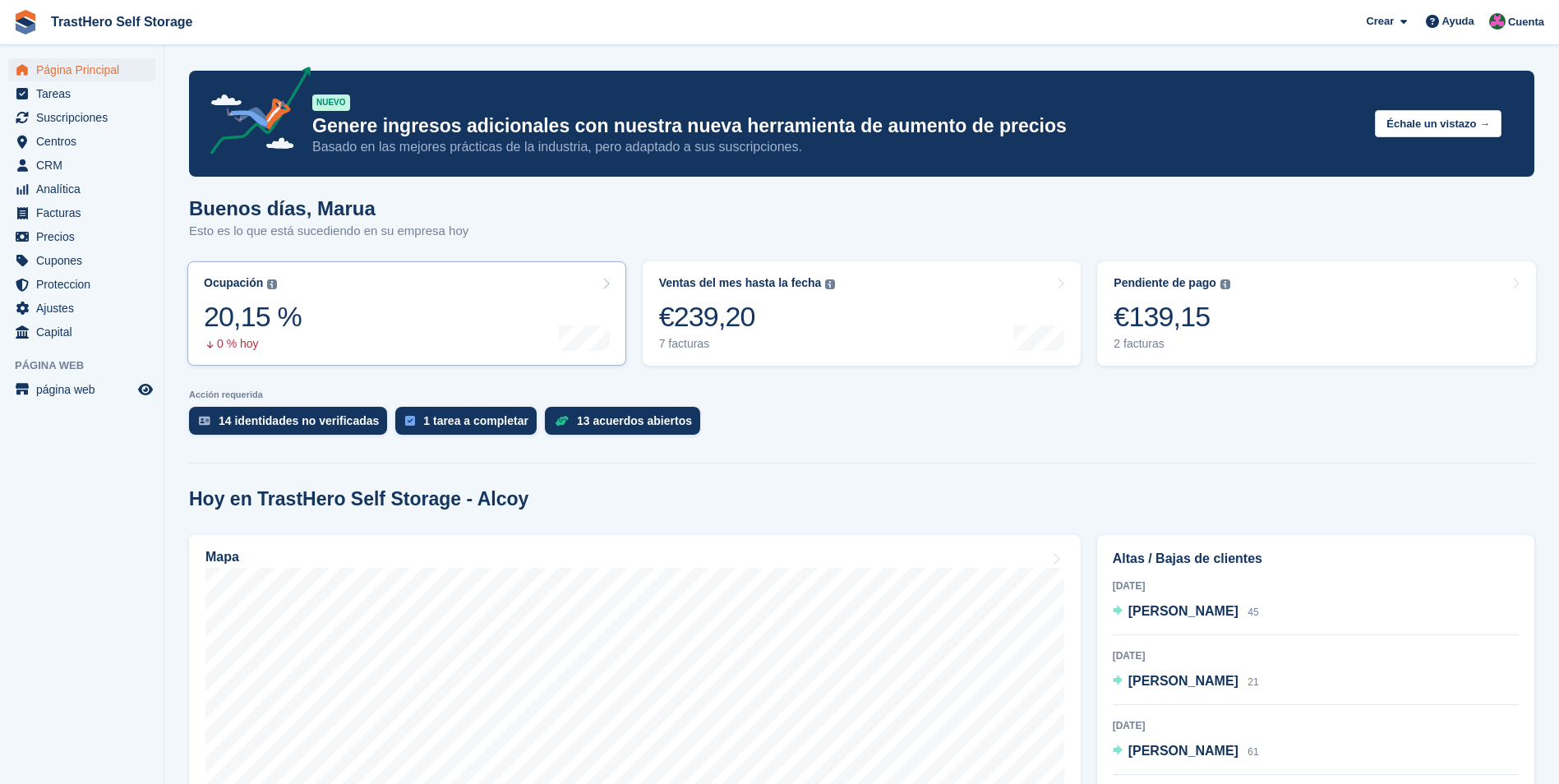
click at [508, 330] on link "Ocupación El porcentaje de todas las unidades asignadas actualmente en términos…" at bounding box center [407, 313] width 439 height 105
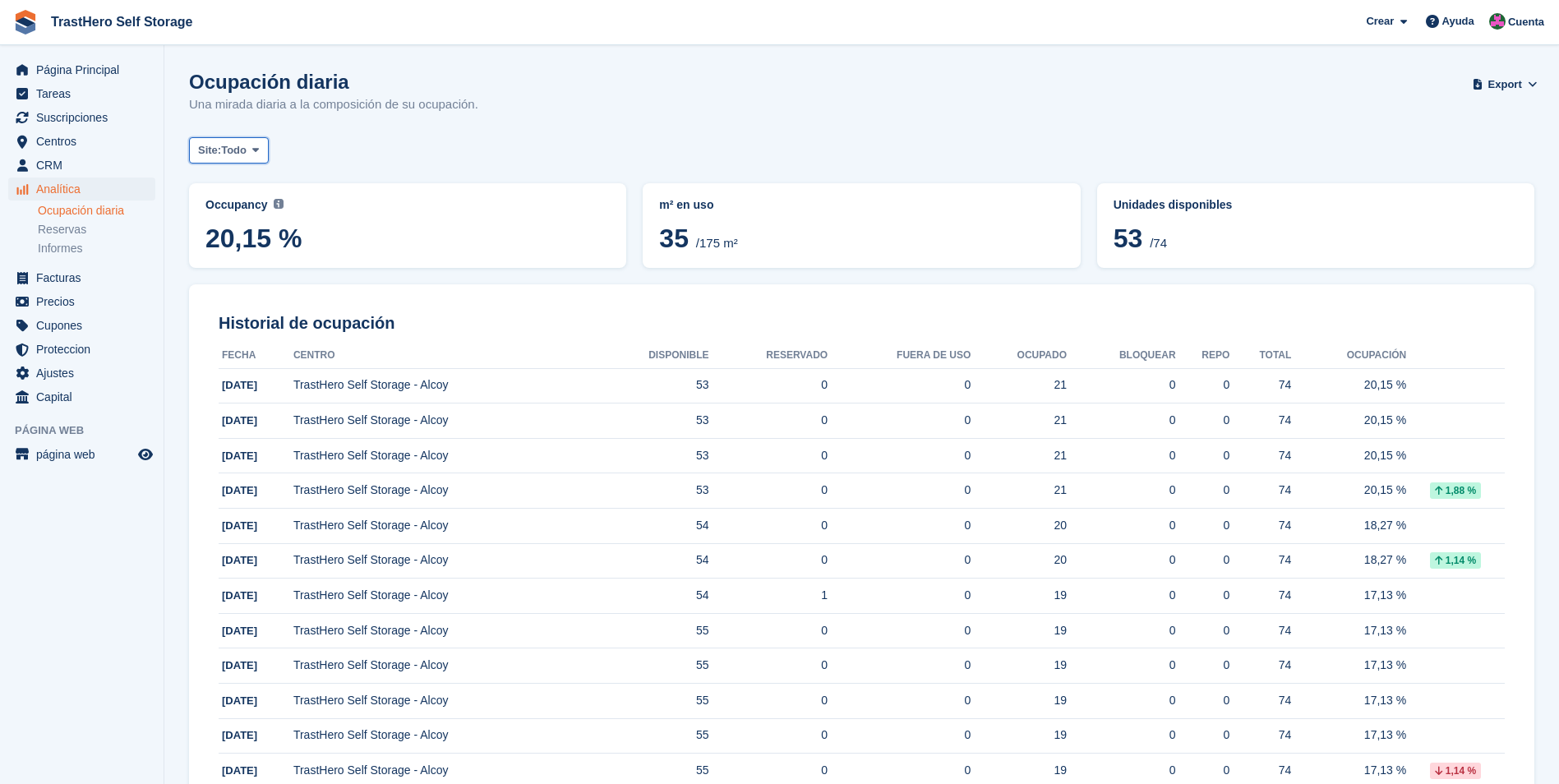
click at [252, 151] on span at bounding box center [256, 151] width 13 height 13
click at [1168, 199] on span "Unidades disponibles" at bounding box center [1173, 204] width 119 height 13
click at [234, 137] on button "Site: Todo" at bounding box center [229, 151] width 80 height 27
click at [301, 209] on link "TrastHero Self Storage - Alcoy" at bounding box center [289, 218] width 186 height 29
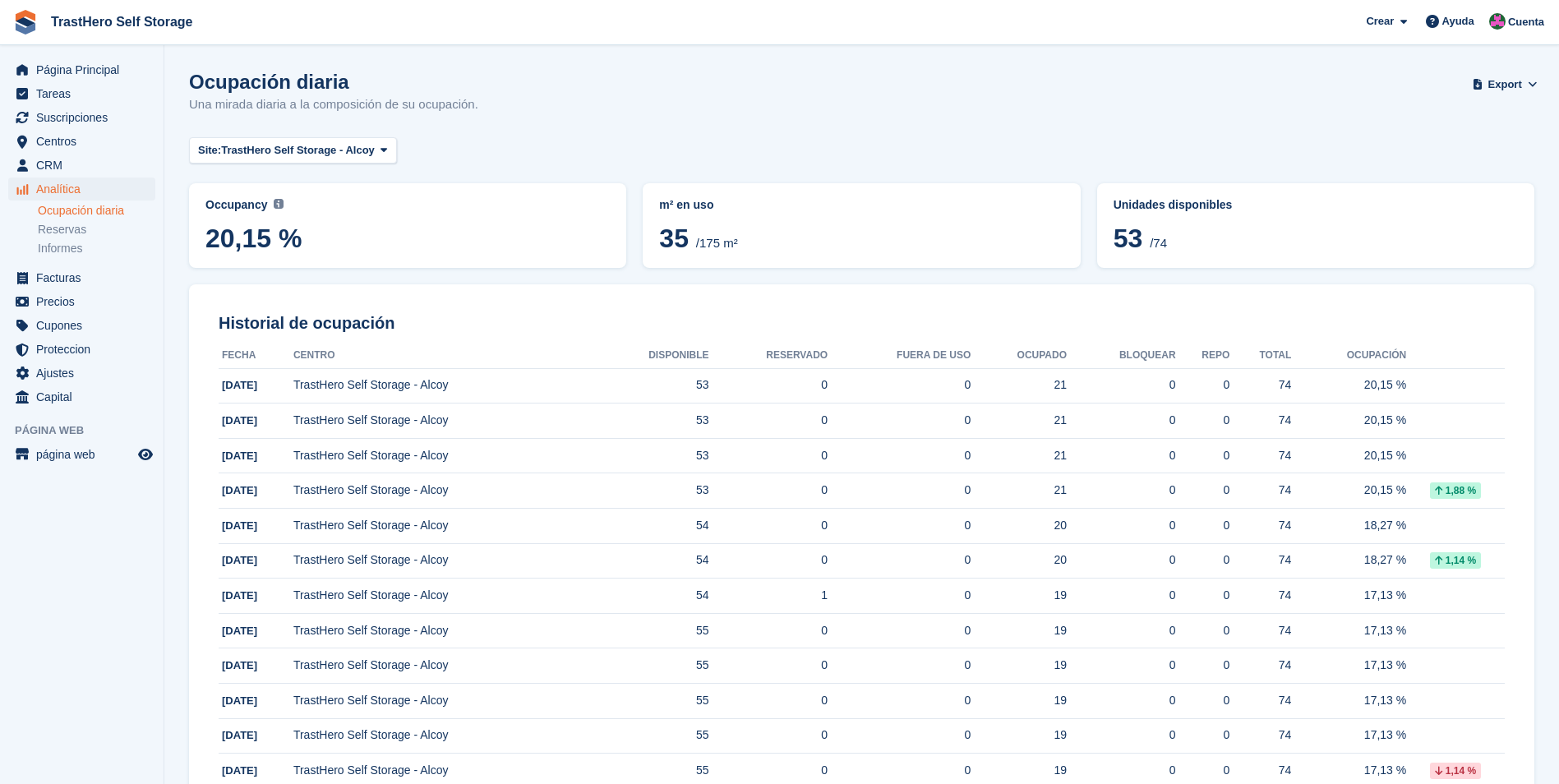
click at [274, 204] on img at bounding box center [279, 204] width 10 height 10
click at [98, 240] on link "Informes" at bounding box center [96, 248] width 117 height 16
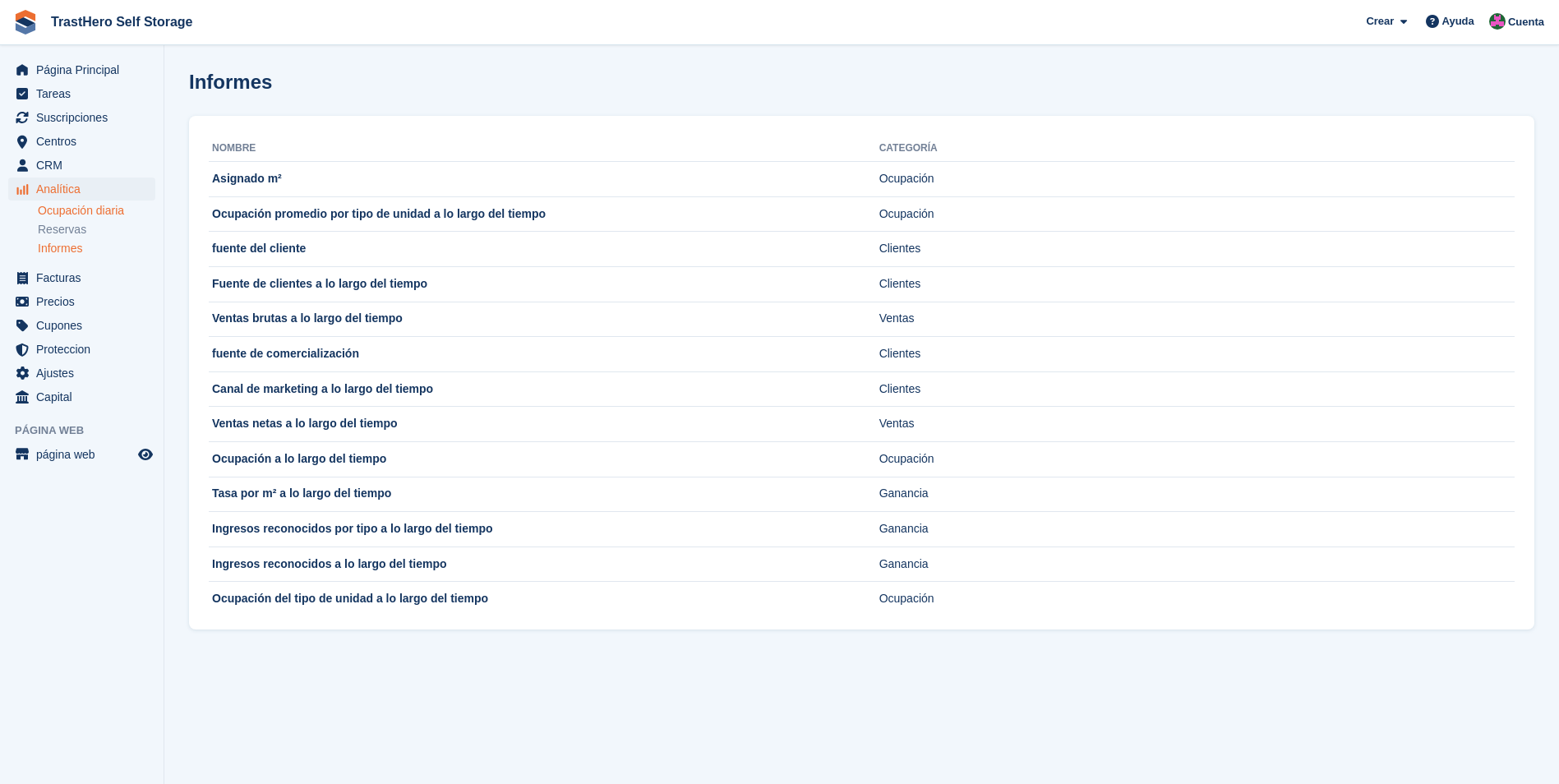
click at [101, 214] on link "Ocupación diaria" at bounding box center [96, 210] width 117 height 16
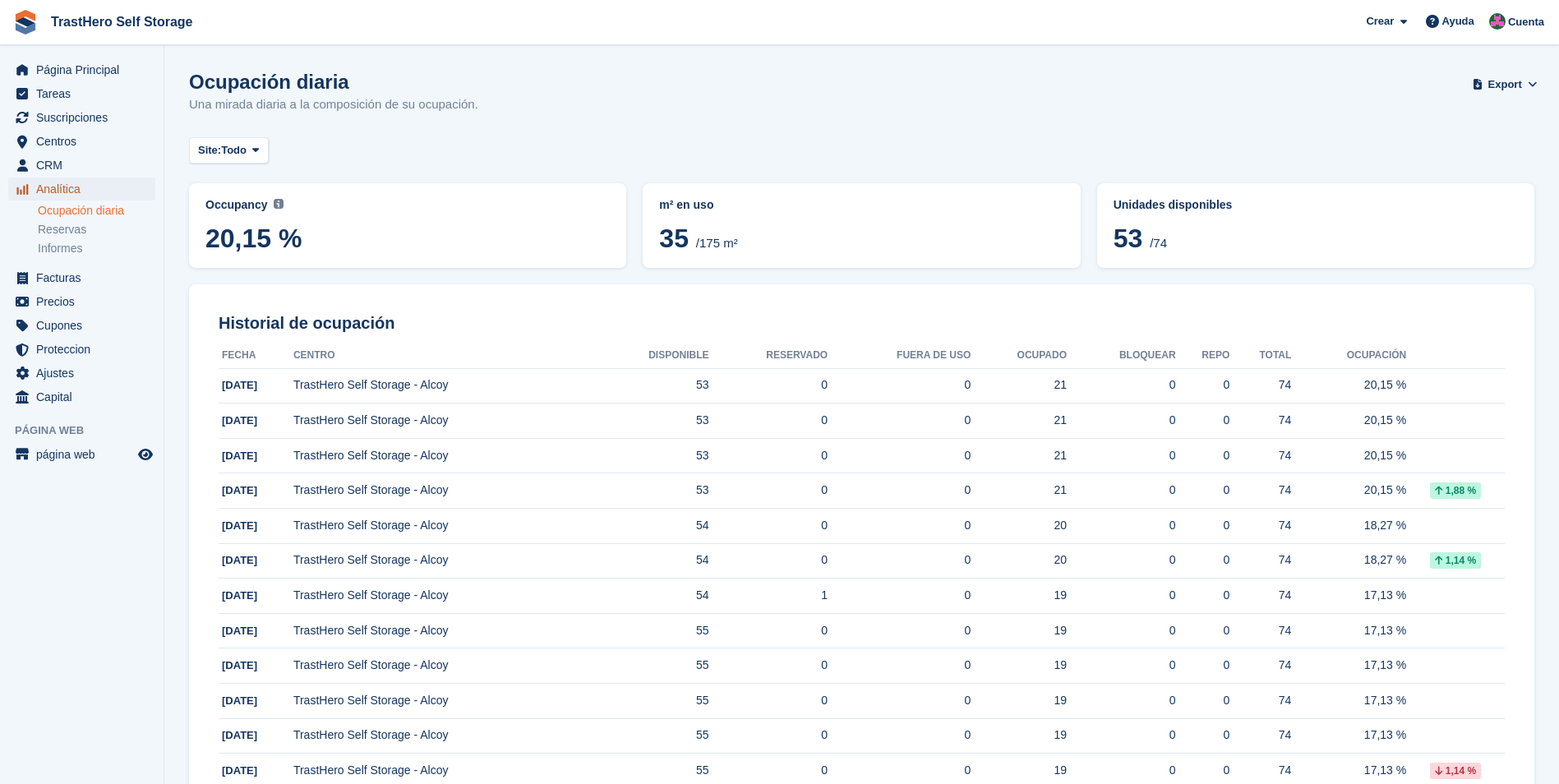
click at [78, 193] on span "Analítica" at bounding box center [85, 188] width 99 height 23
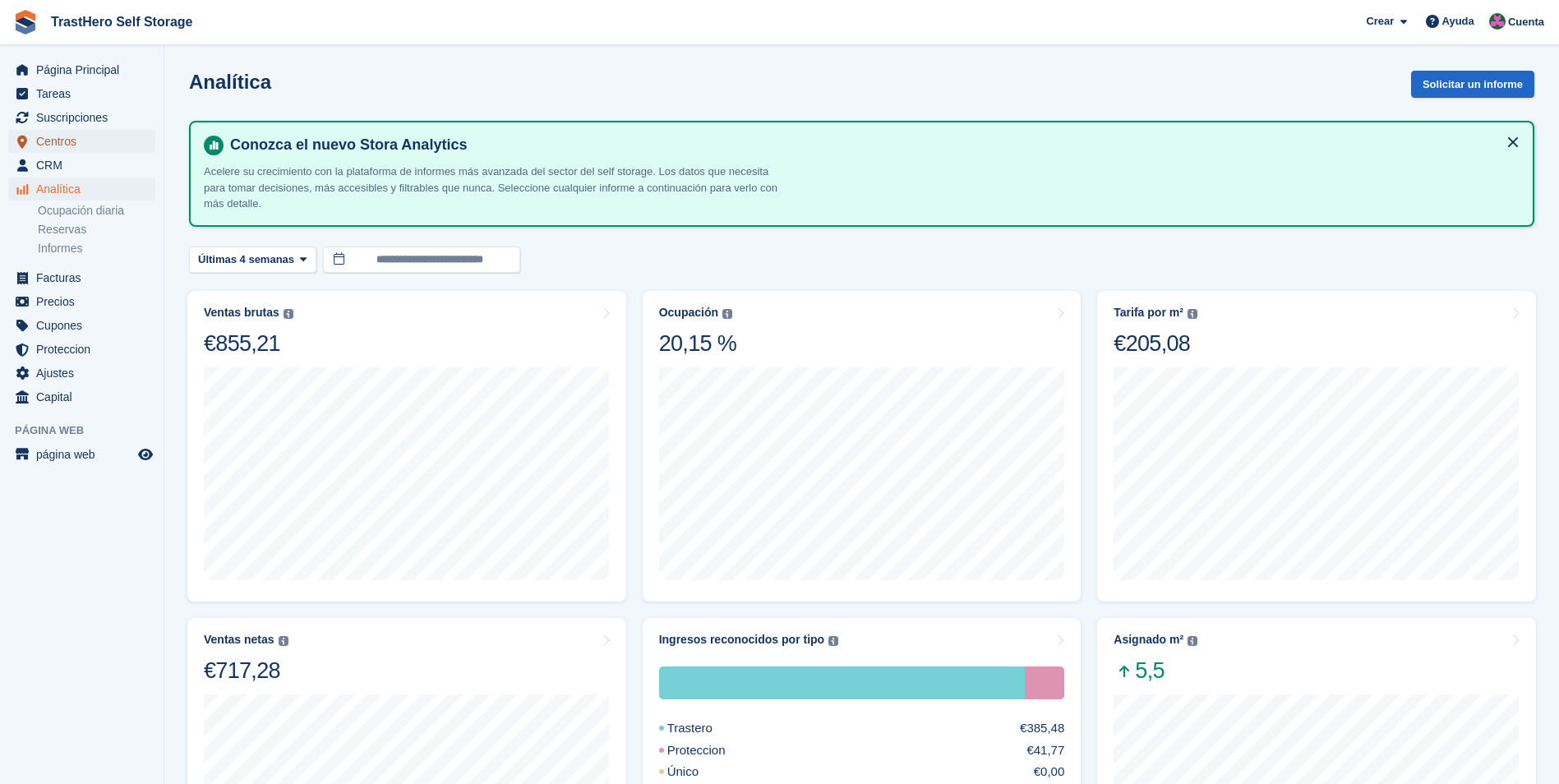
click at [69, 148] on span "Centros" at bounding box center [85, 141] width 99 height 23
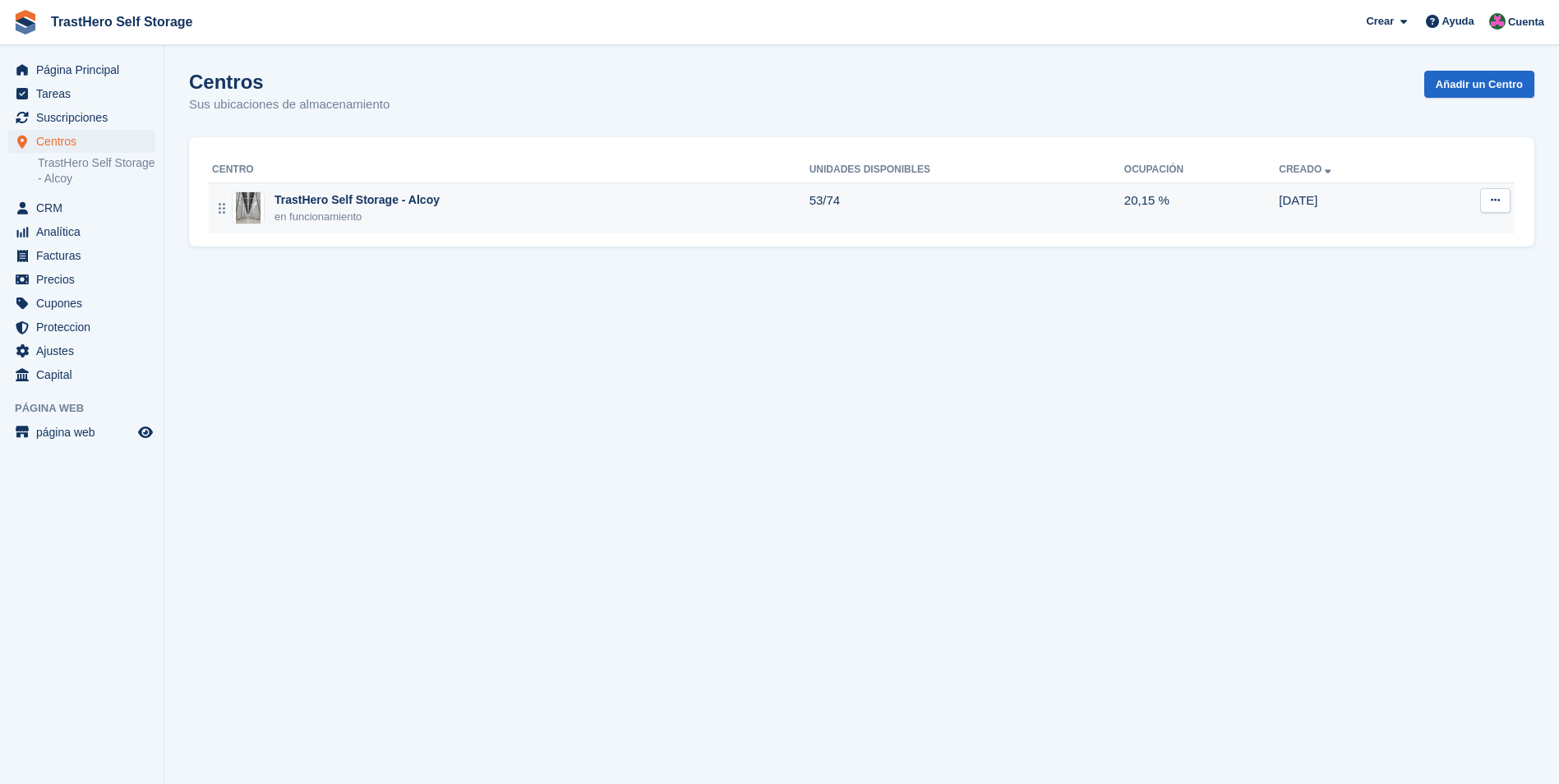
click at [443, 221] on div "TrastHero Self Storage - Alcoy en funcionamiento" at bounding box center [510, 209] width 597 height 34
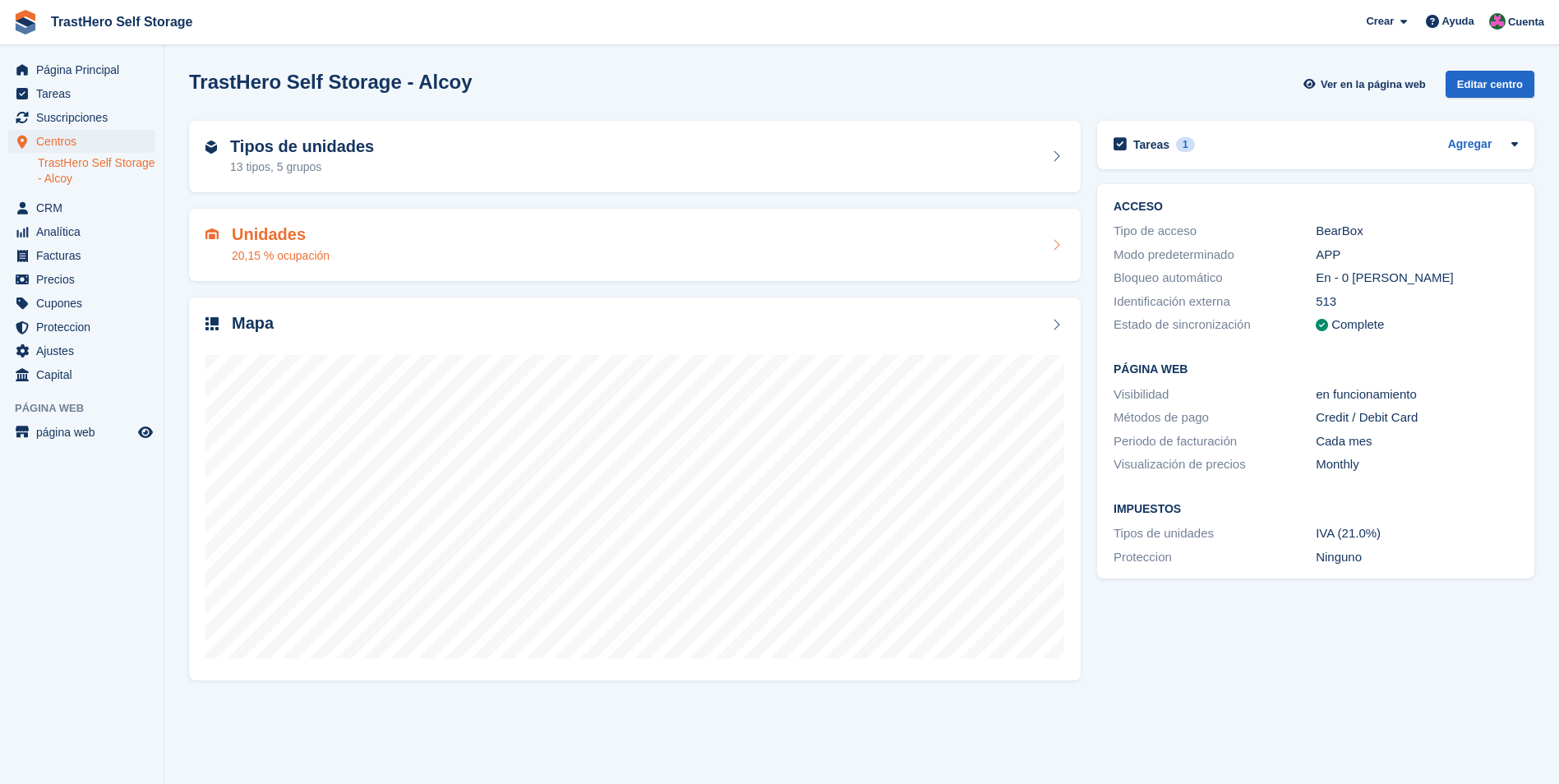
click at [1060, 252] on div "Unidades 20,15 % ocupación" at bounding box center [634, 245] width 859 height 39
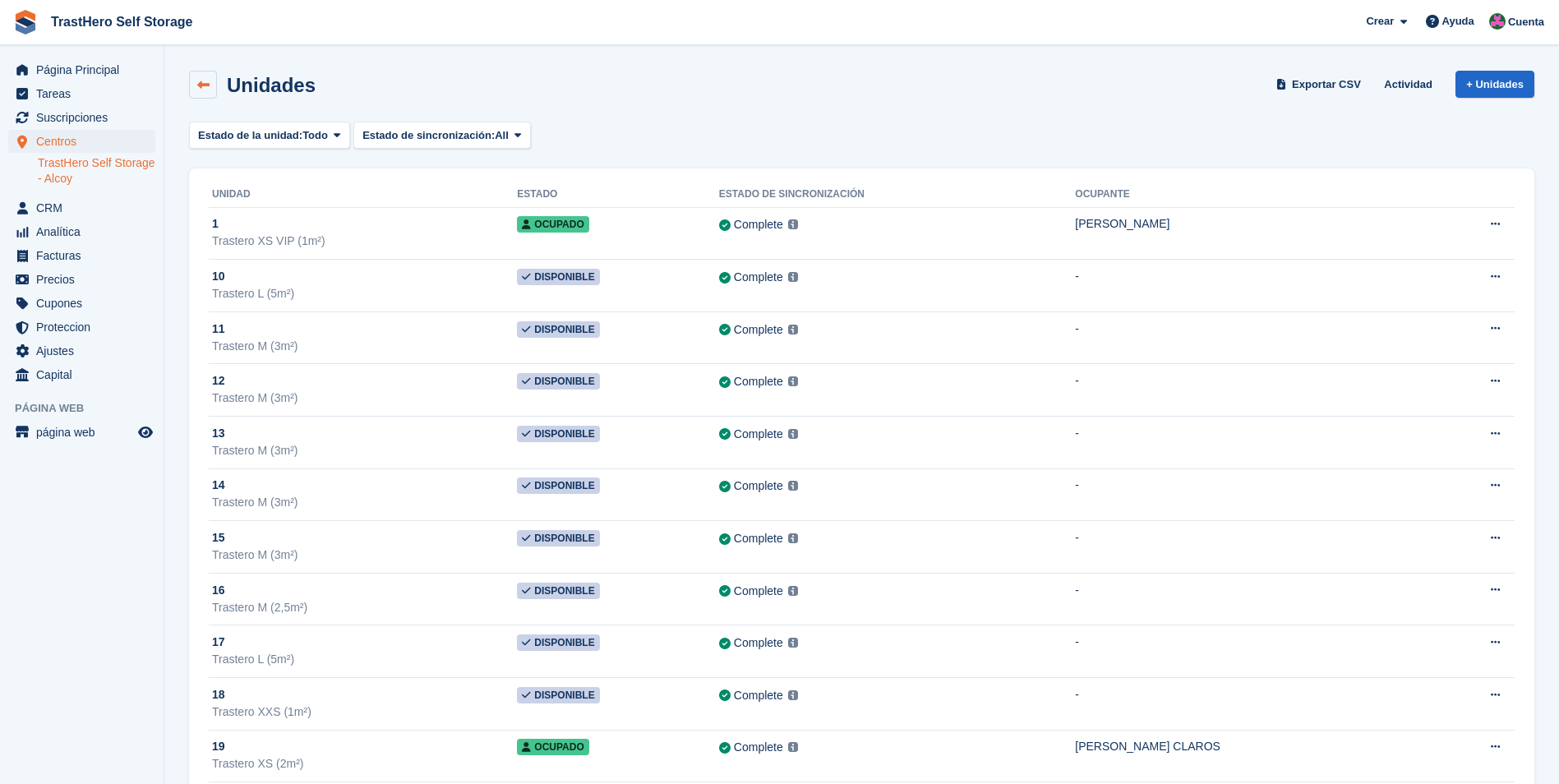
click at [210, 95] on link at bounding box center [203, 84] width 28 height 28
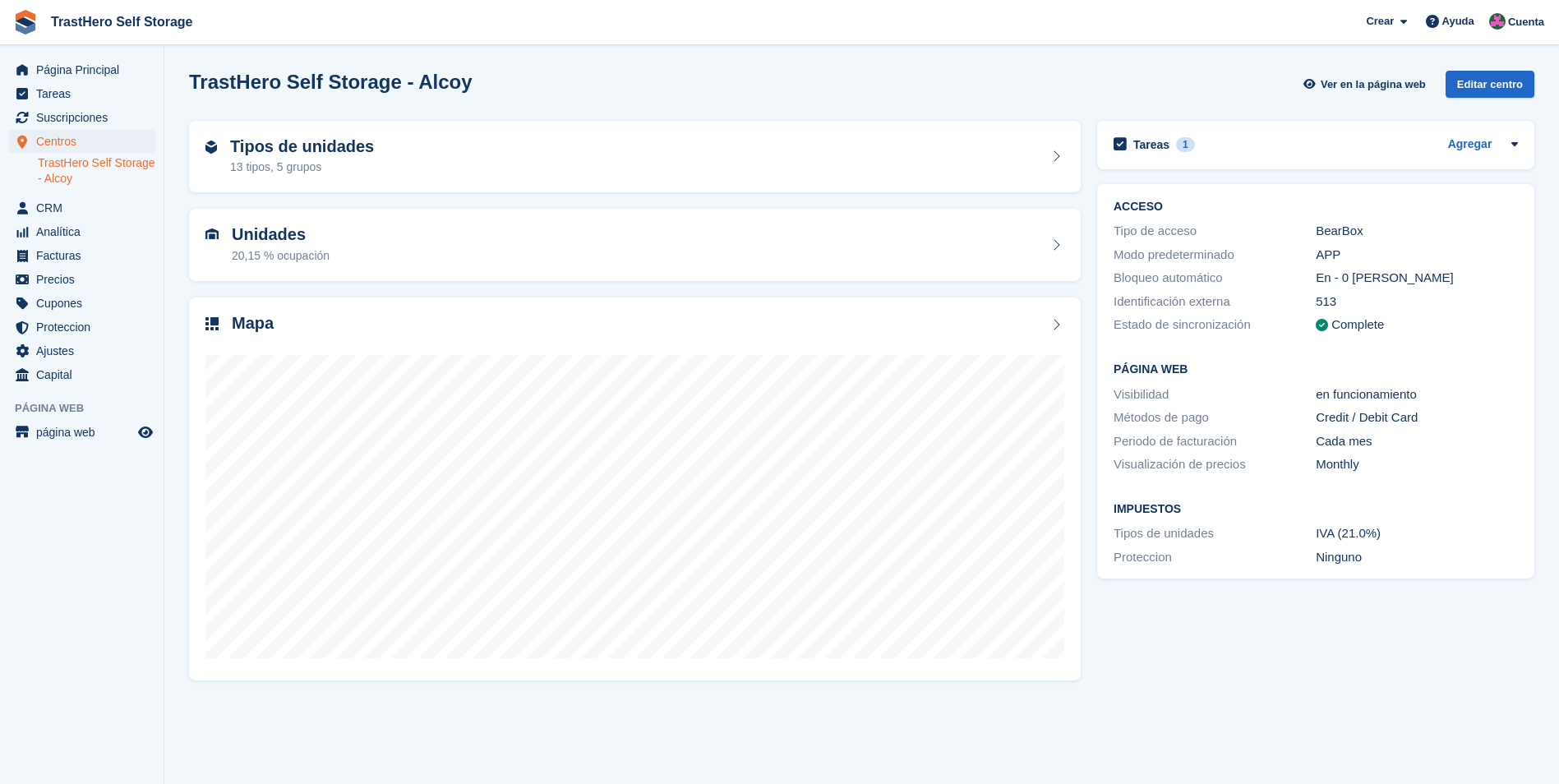
click at [467, 157] on div "Tipos de unidades 13 tipos, 5 grupos" at bounding box center [634, 157] width 859 height 39
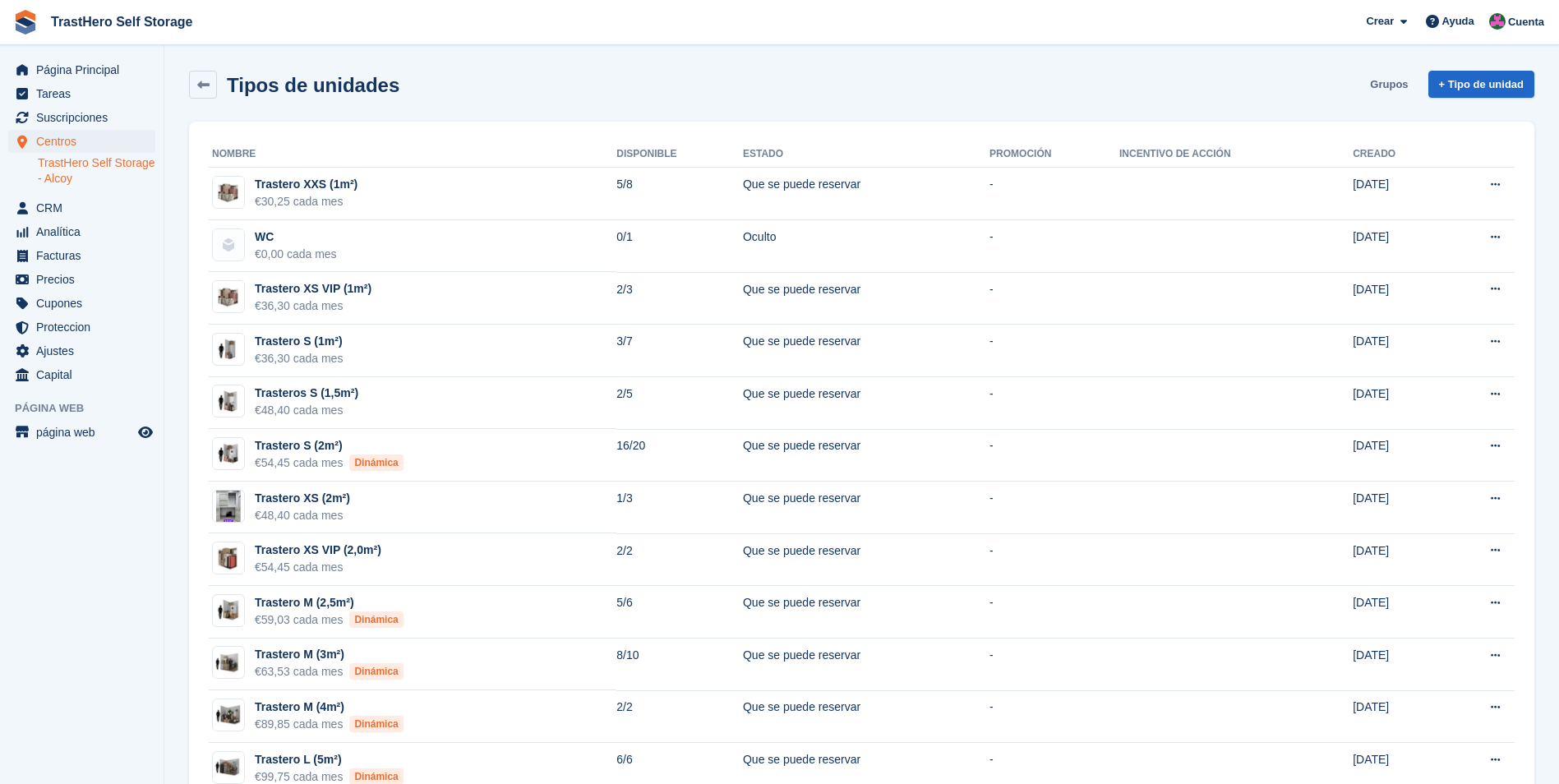
click at [1390, 94] on link "Grupos" at bounding box center [1388, 84] width 51 height 27
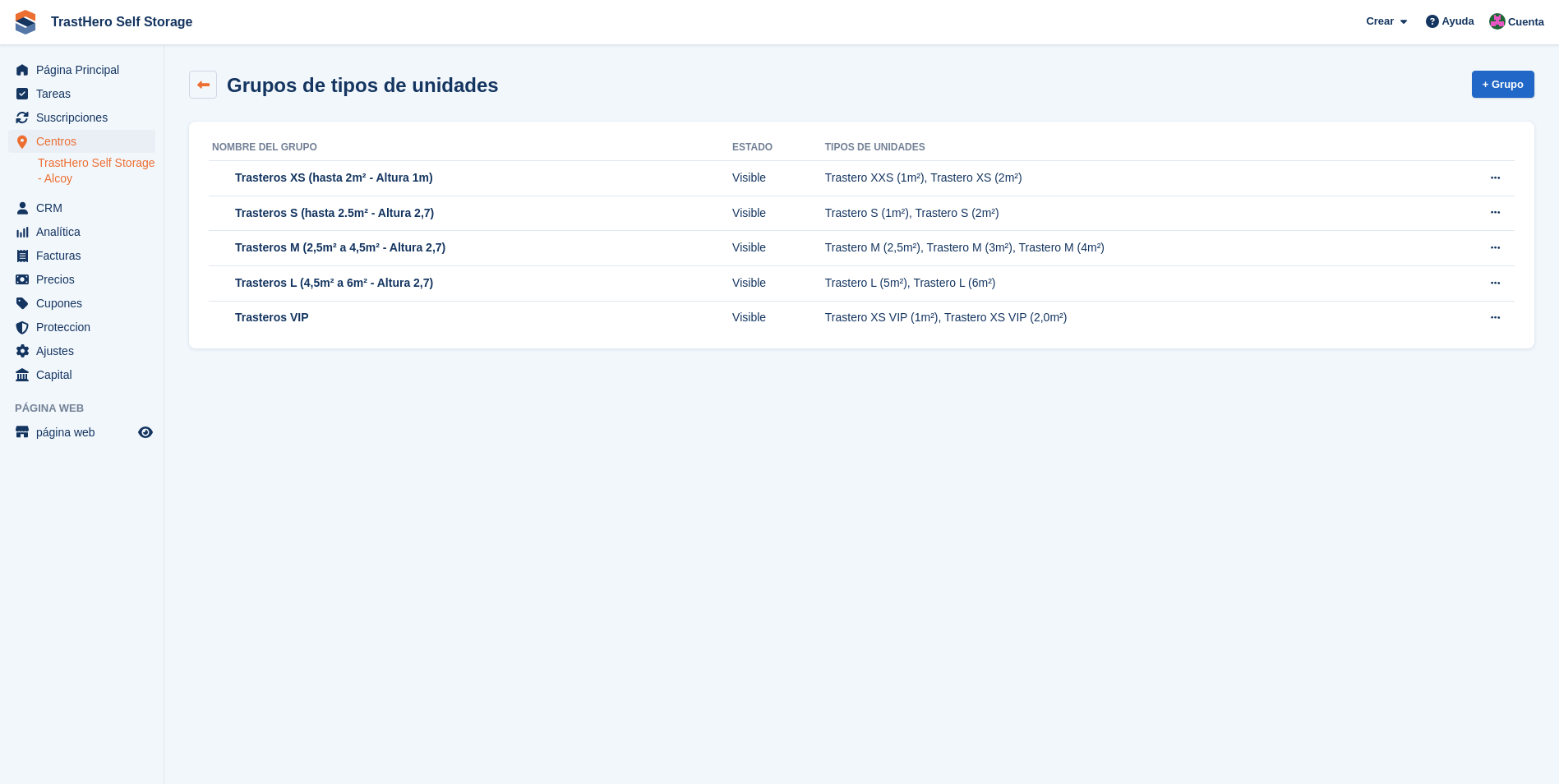
click at [210, 81] on link at bounding box center [203, 84] width 28 height 28
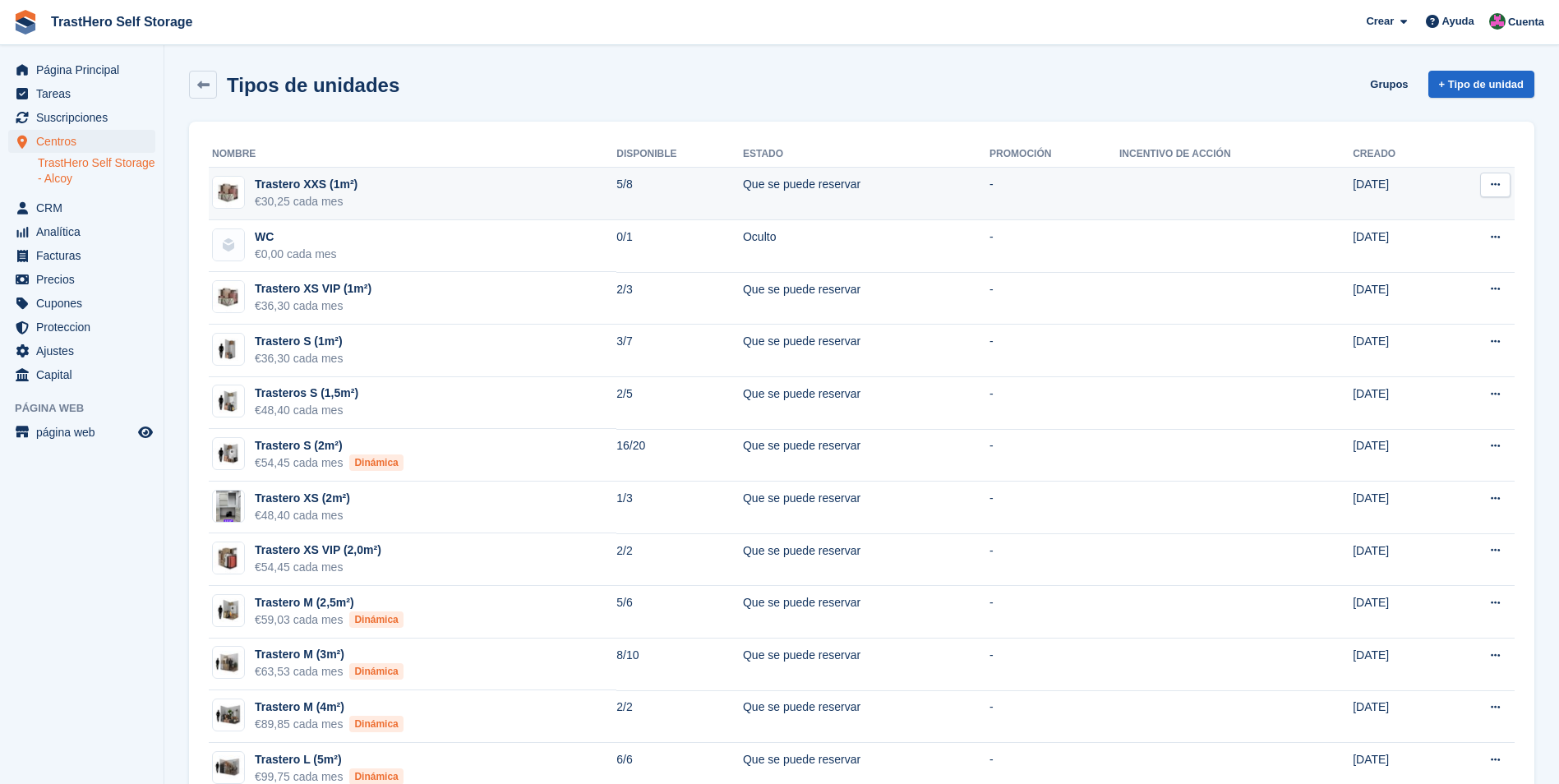
click at [1487, 177] on button at bounding box center [1495, 184] width 30 height 24
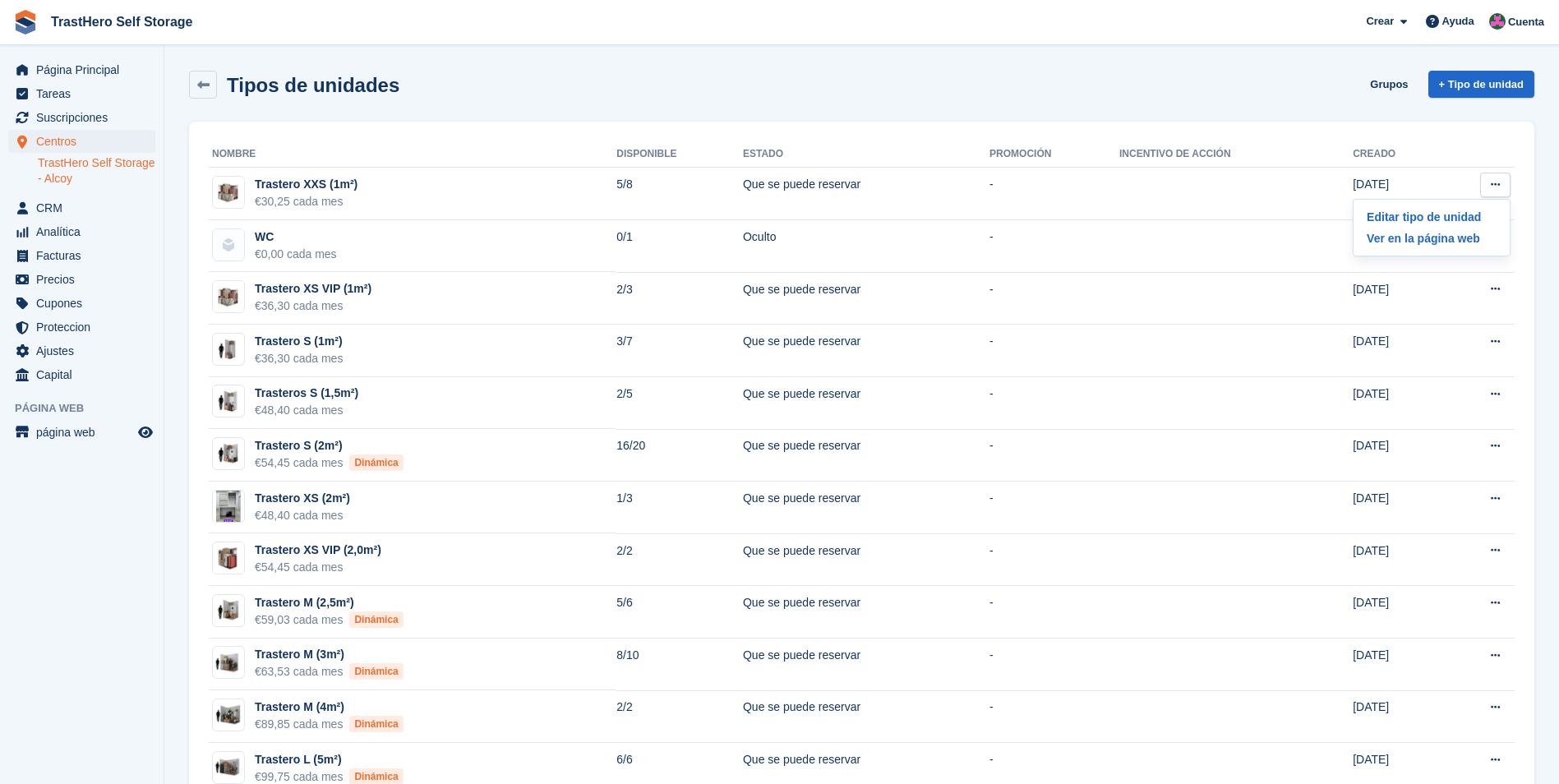
click at [1550, 175] on section "Tipos de unidades Grupos + Tipo de unidad Nombre Disponible Estado Promoción In…" at bounding box center [861, 441] width 1395 height 884
click at [108, 70] on span "Página Principal" at bounding box center [85, 70] width 99 height 23
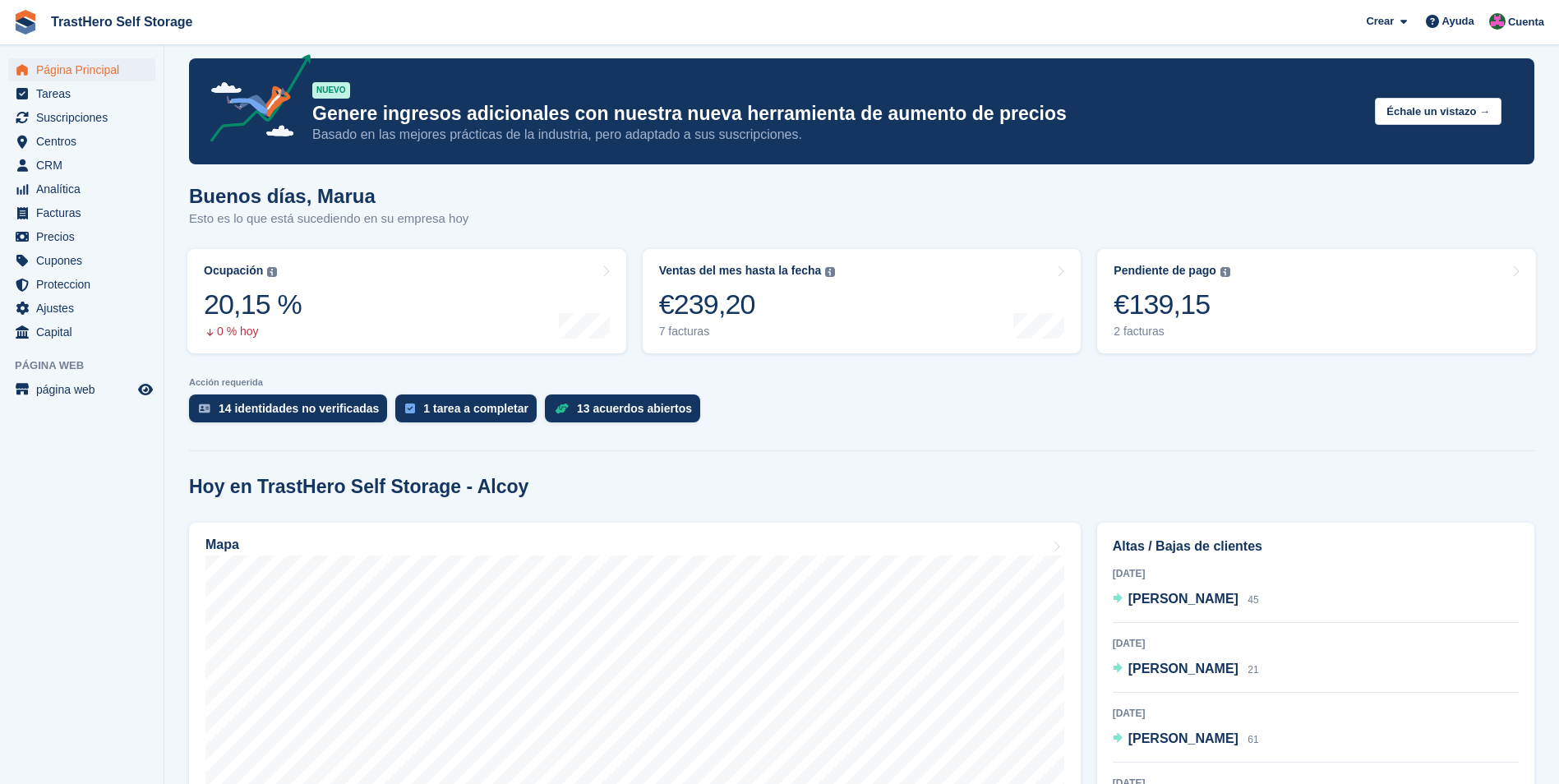
scroll to position [7, 0]
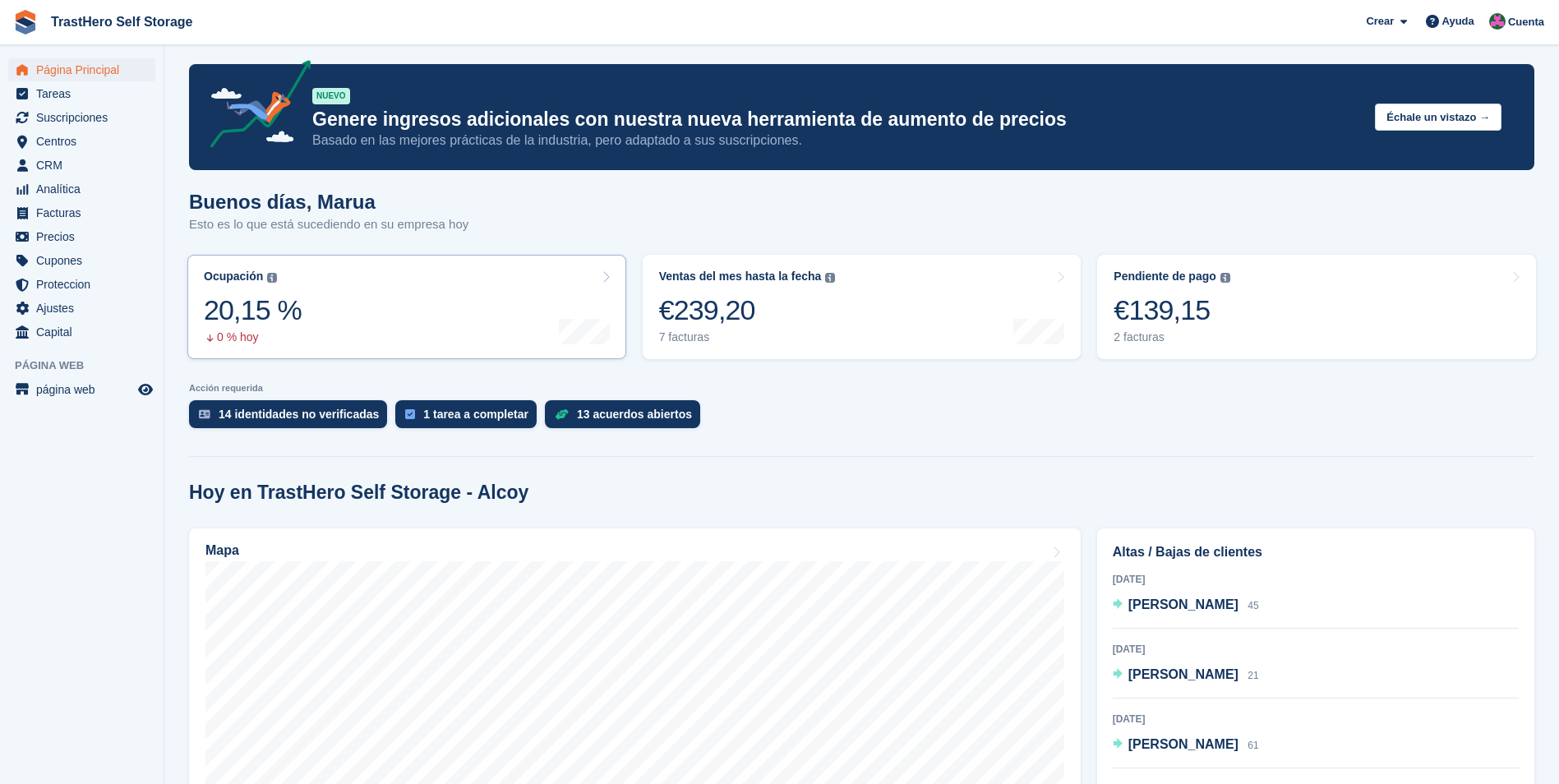
click at [257, 286] on div "Ocupación El porcentaje de todas las unidades asignadas actualmente en términos…" at bounding box center [252, 307] width 98 height 75
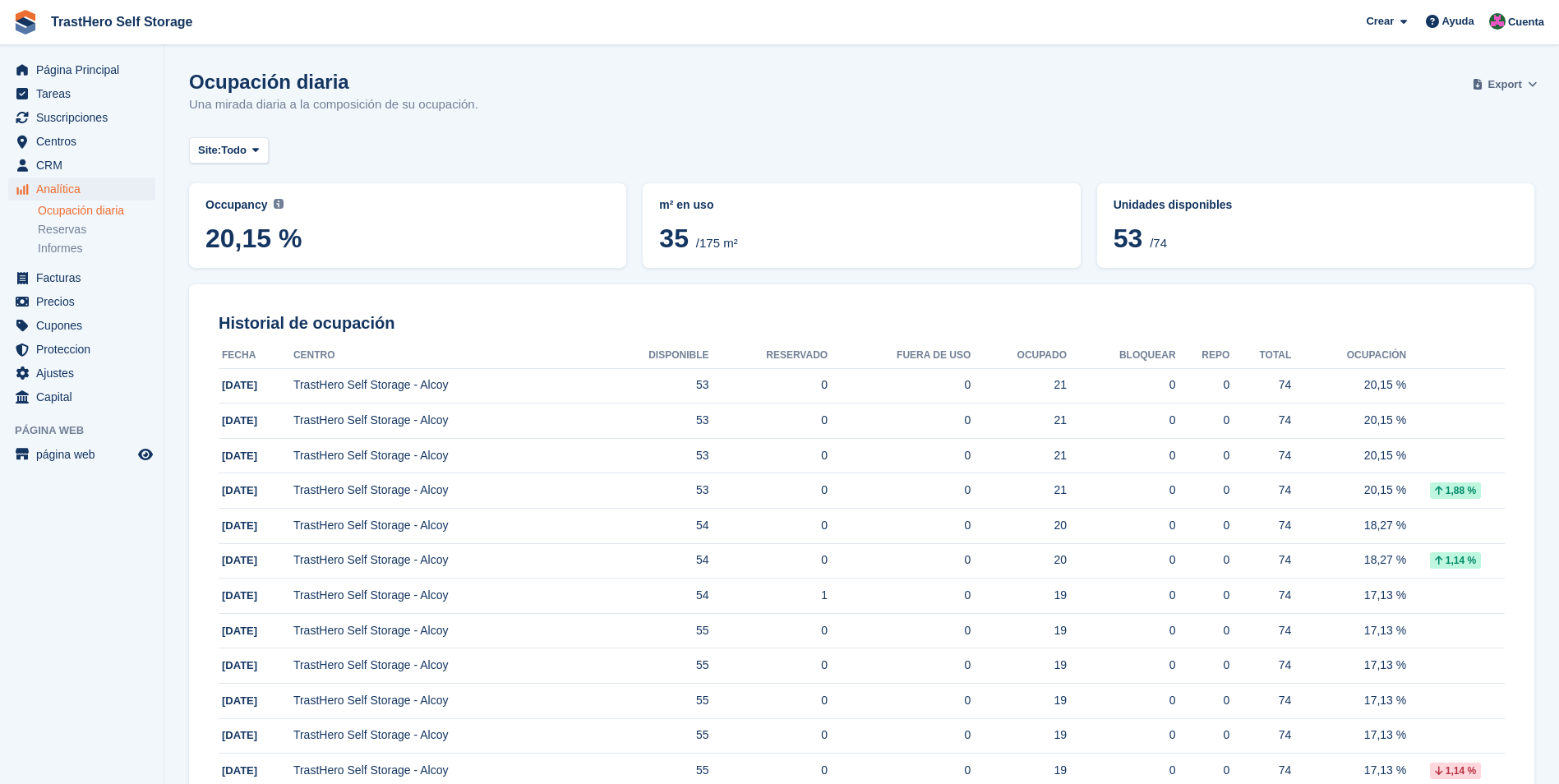
click at [1527, 85] on span at bounding box center [1533, 85] width 17 height 17
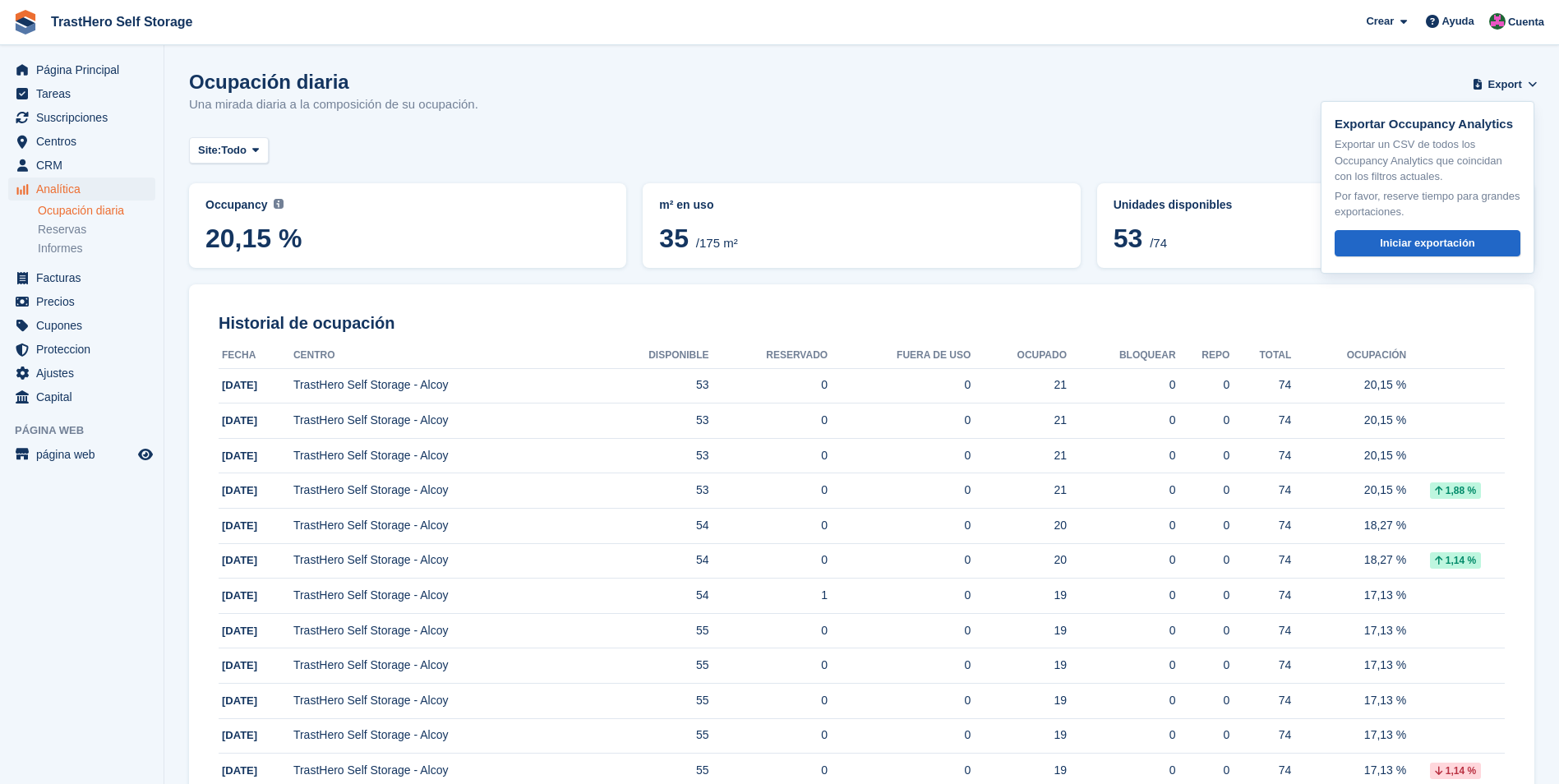
click at [1046, 137] on div "Site: Todo Todo TrastHero Self Storage - Alcoy" at bounding box center [862, 151] width 1345 height 27
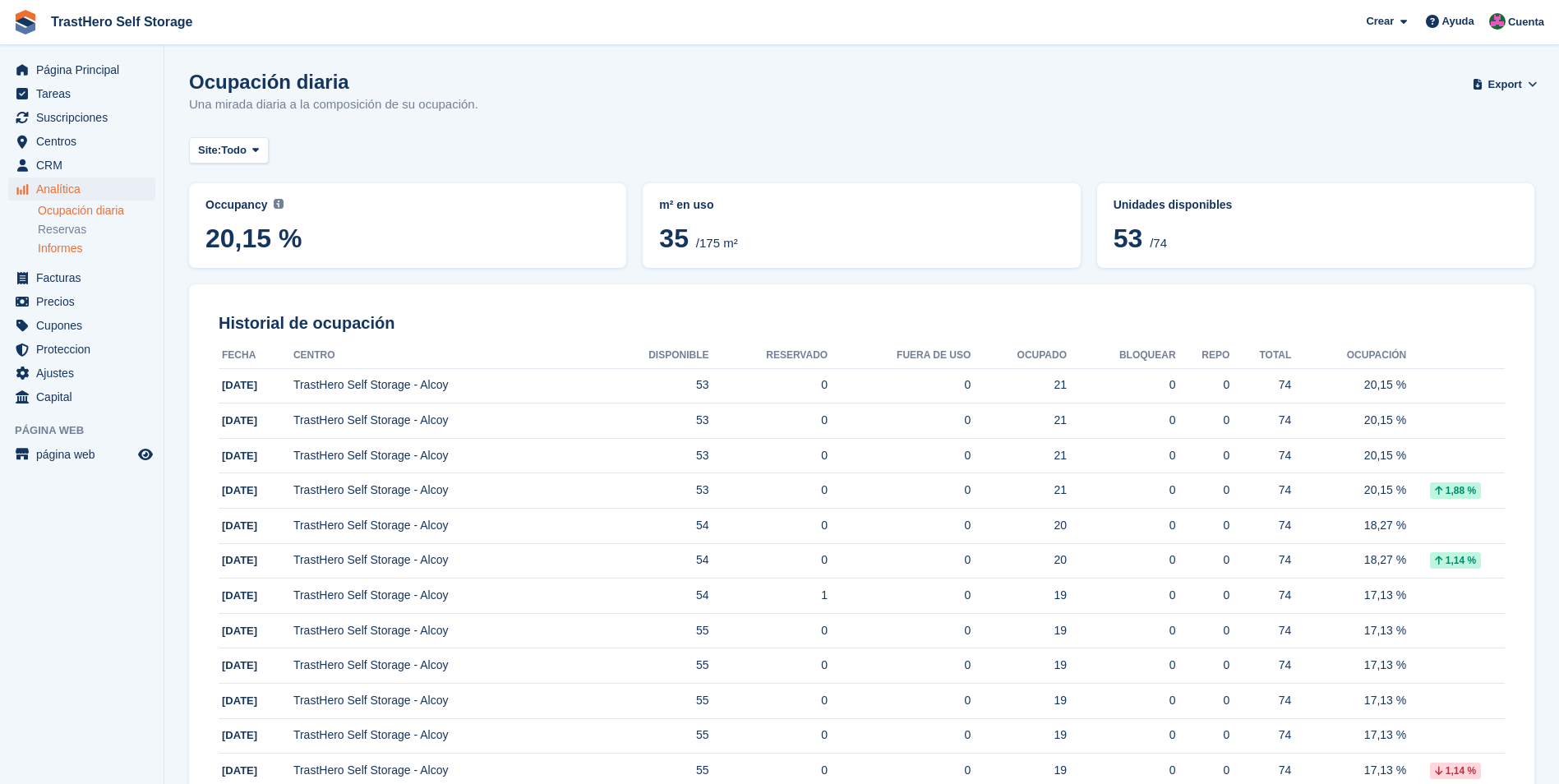
click at [84, 248] on link "Informes" at bounding box center [96, 248] width 117 height 16
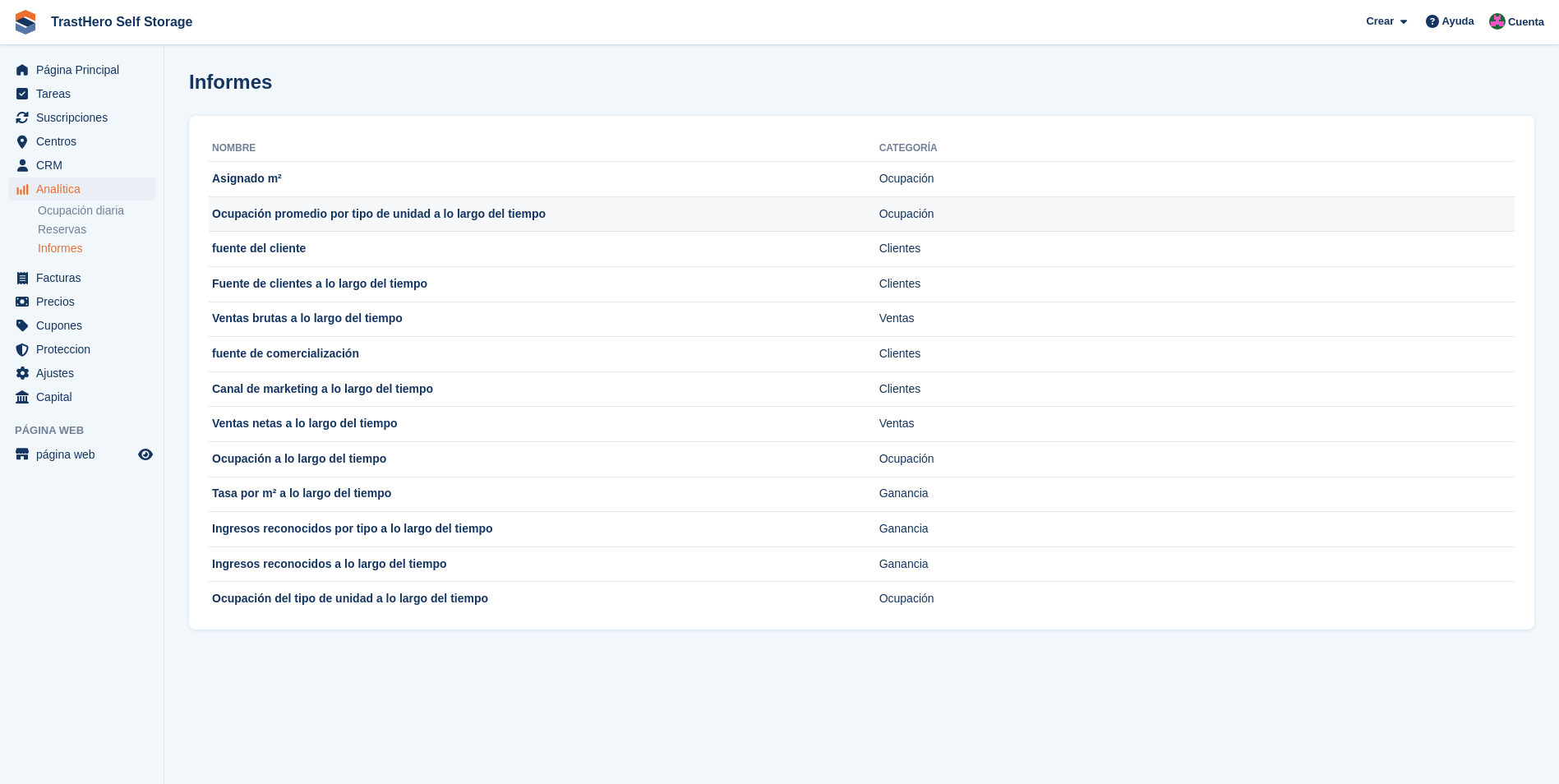
click at [528, 219] on td "Ocupación promedio por tipo de unidad a lo largo del tiempo" at bounding box center [544, 214] width 670 height 35
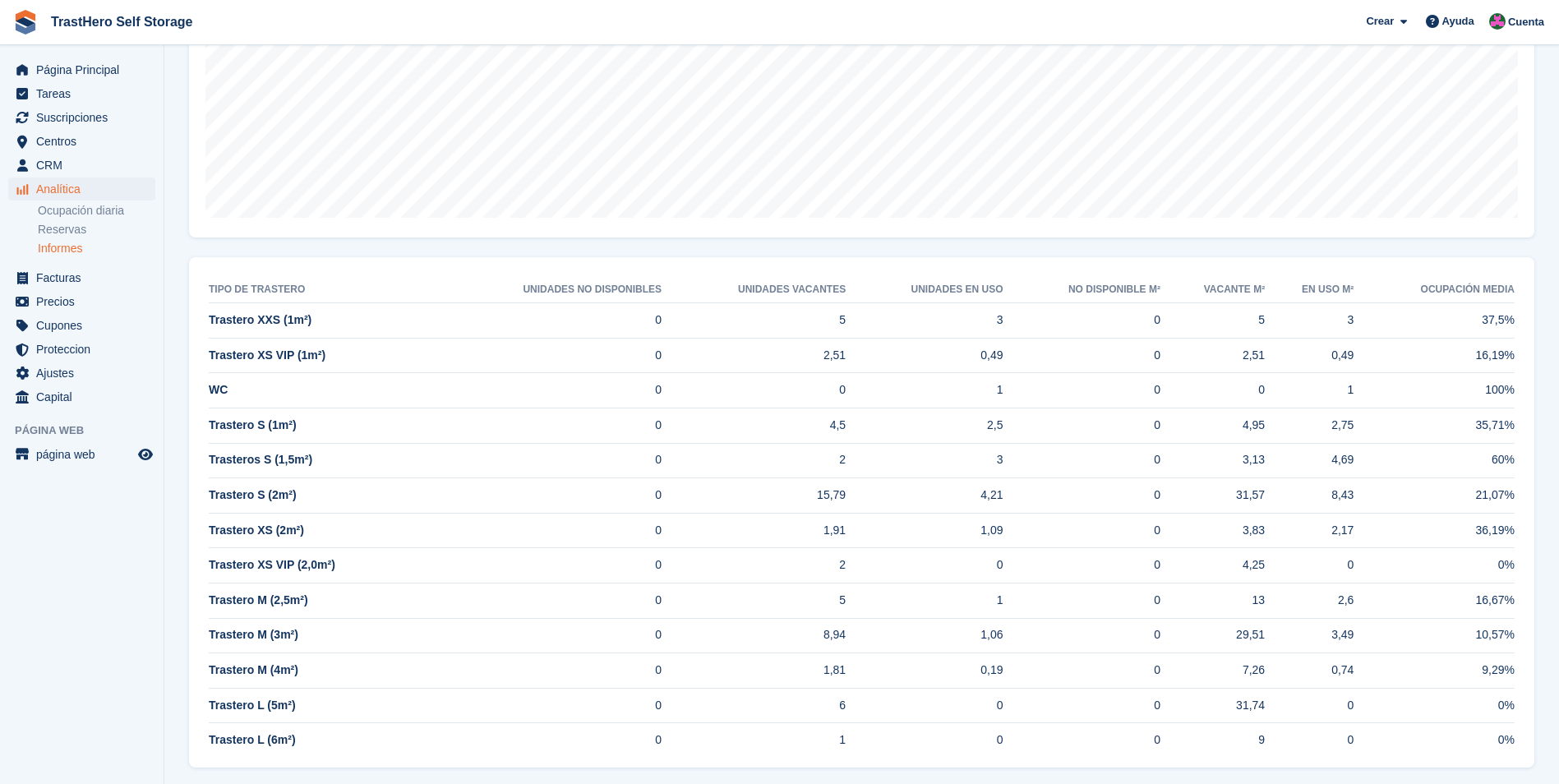
scroll to position [522, 0]
